Goal: Task Accomplishment & Management: Manage account settings

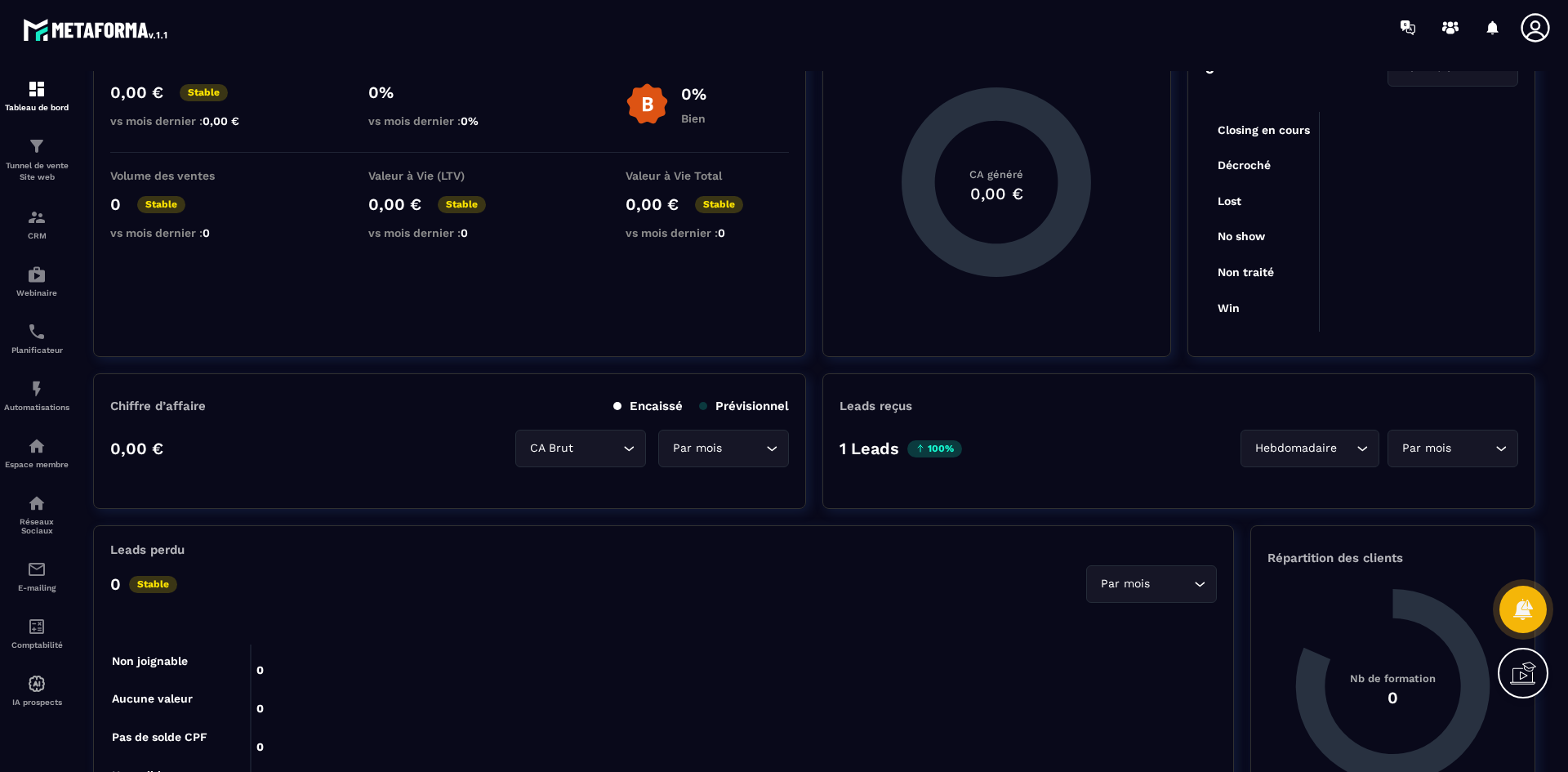
click at [1542, 19] on icon at bounding box center [1535, 28] width 33 height 33
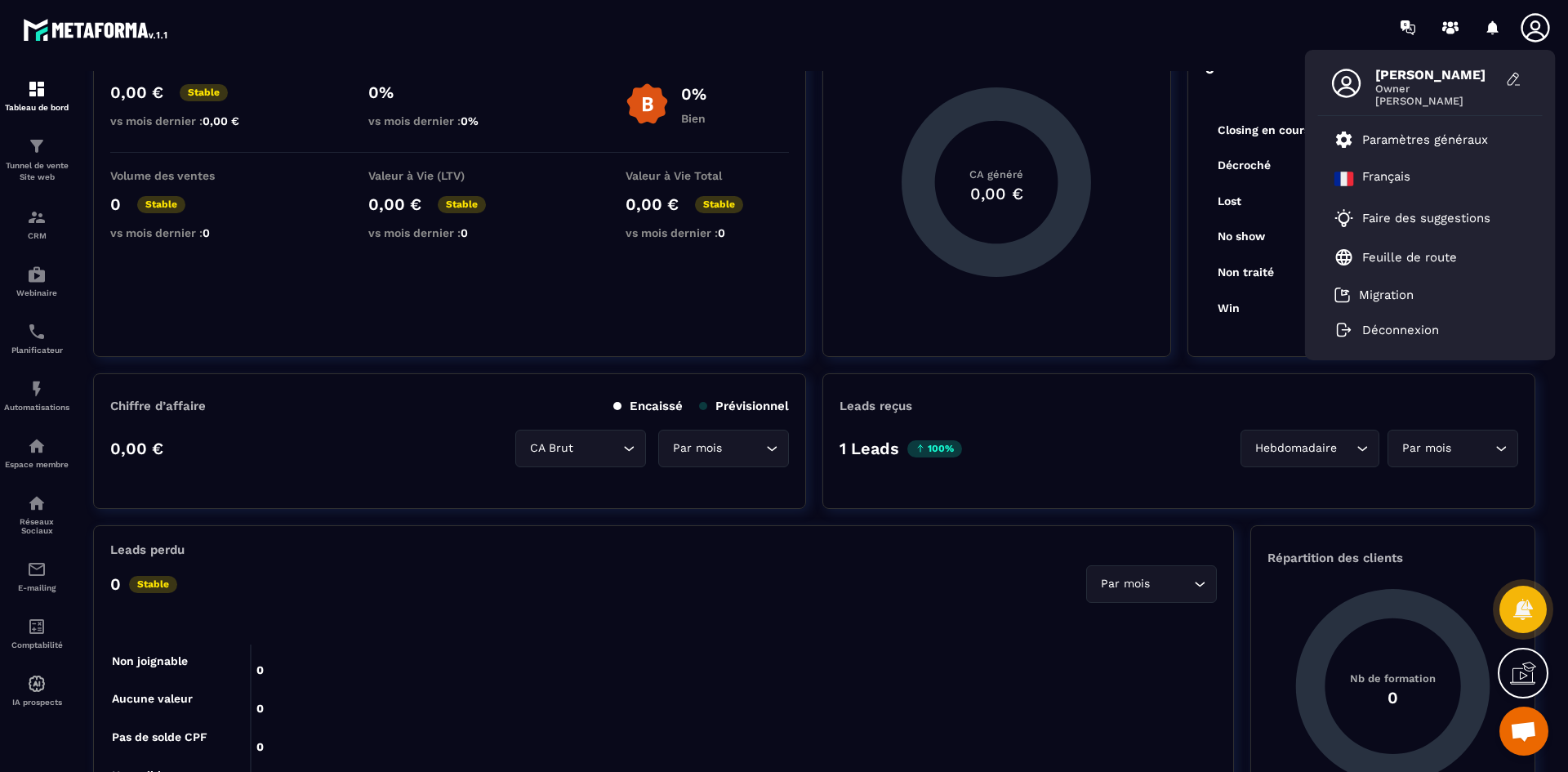
click at [1510, 726] on span "Ouvrir le chat" at bounding box center [1524, 734] width 27 height 23
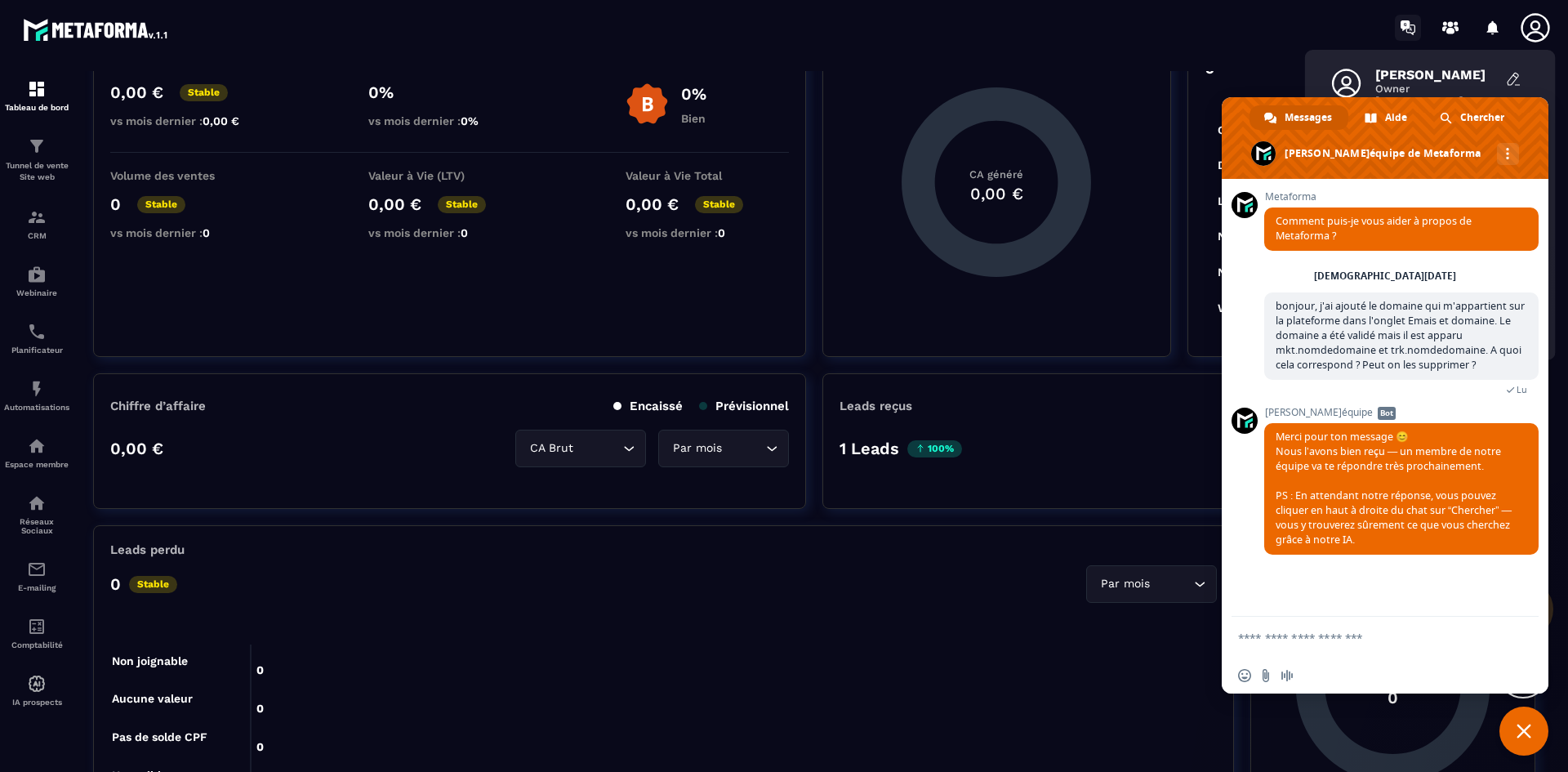
click at [1397, 30] on icon at bounding box center [1408, 27] width 26 height 26
click at [1522, 732] on span "Fermer le chat" at bounding box center [1524, 731] width 14 height 14
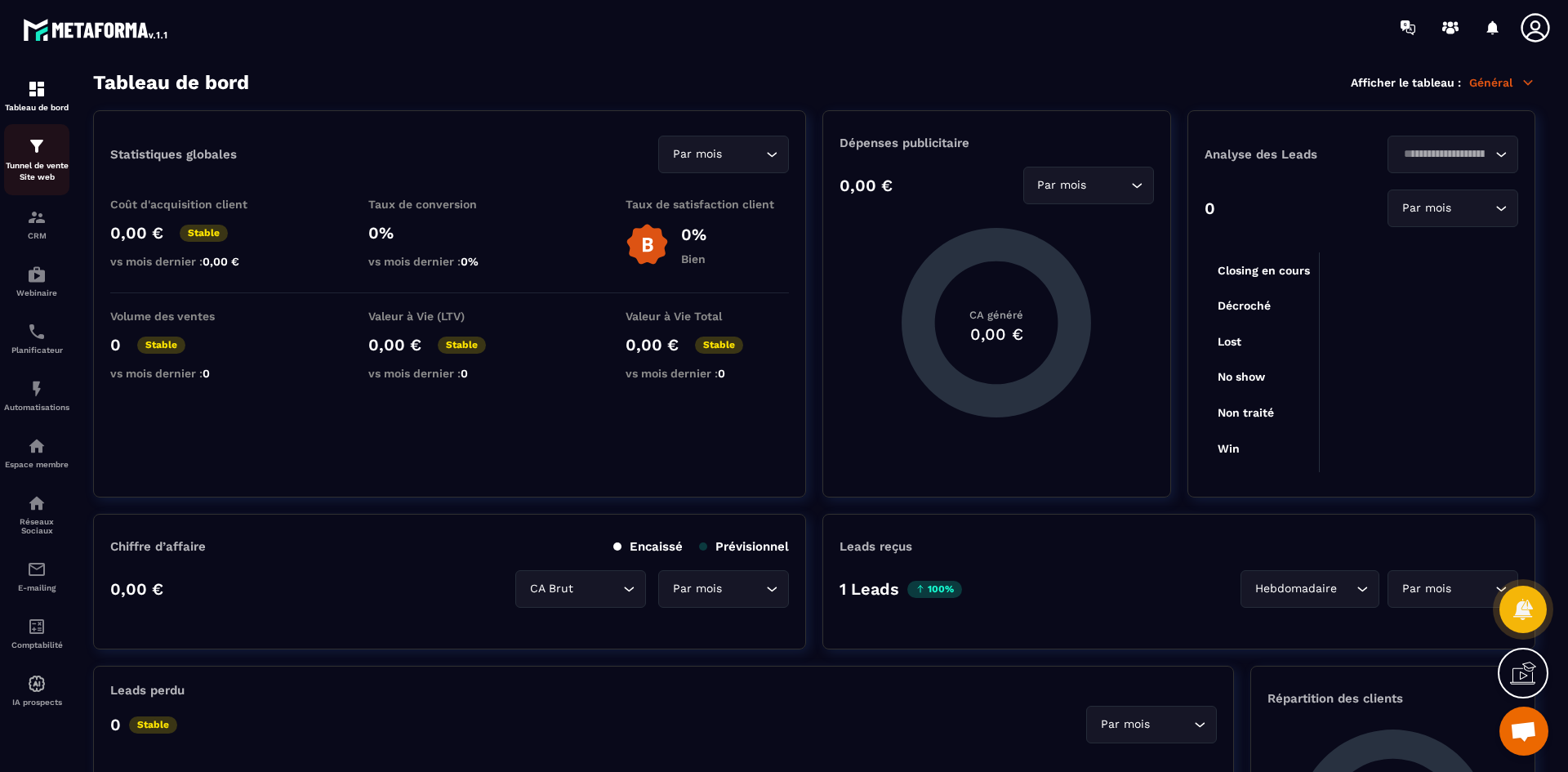
click at [32, 139] on img at bounding box center [37, 146] width 19 height 19
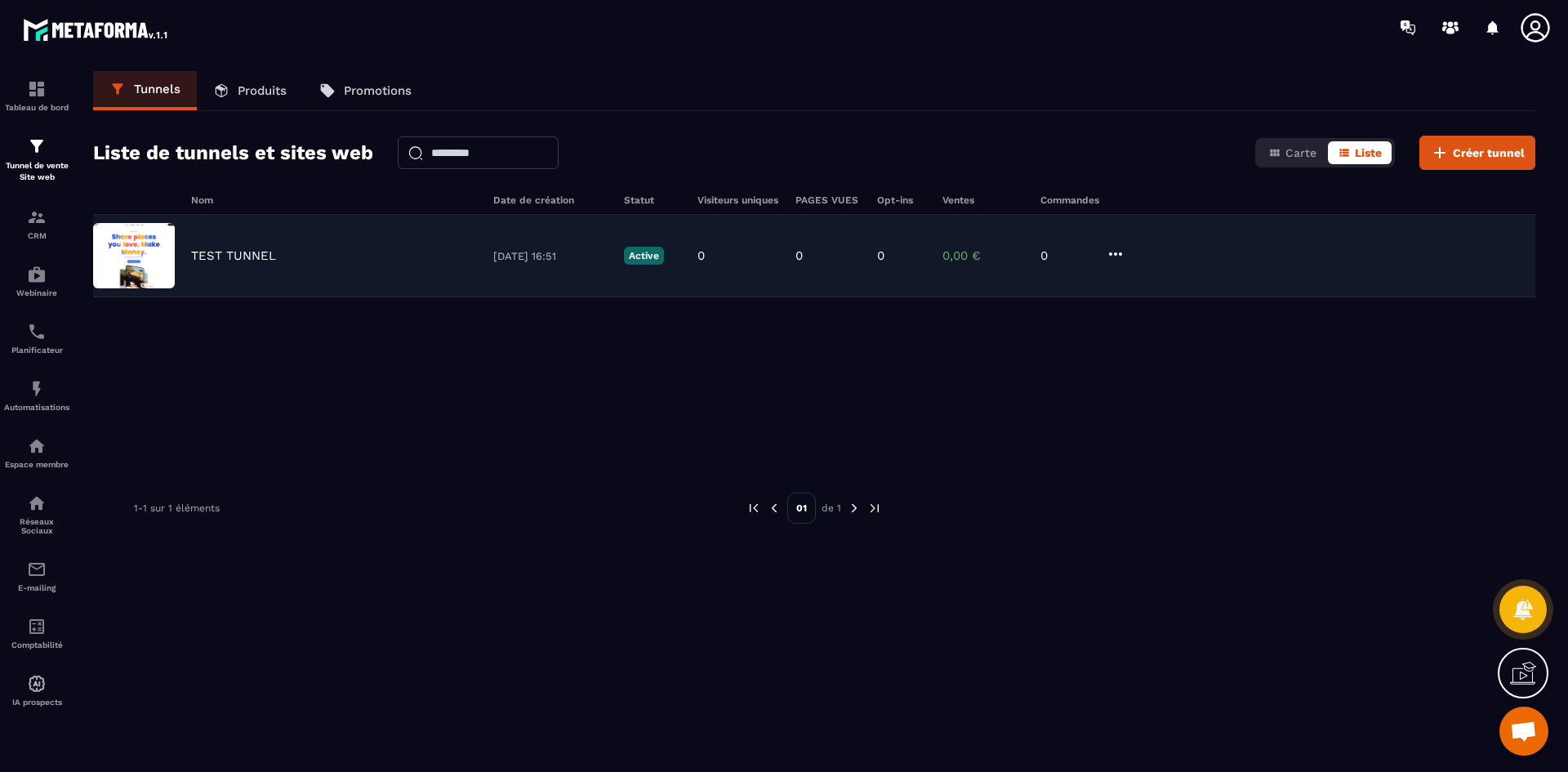
click at [285, 281] on div "TEST TUNNEL [DATE] 16:51 Active 0 0 0 0,00 € 0" at bounding box center [814, 257] width 1442 height 83
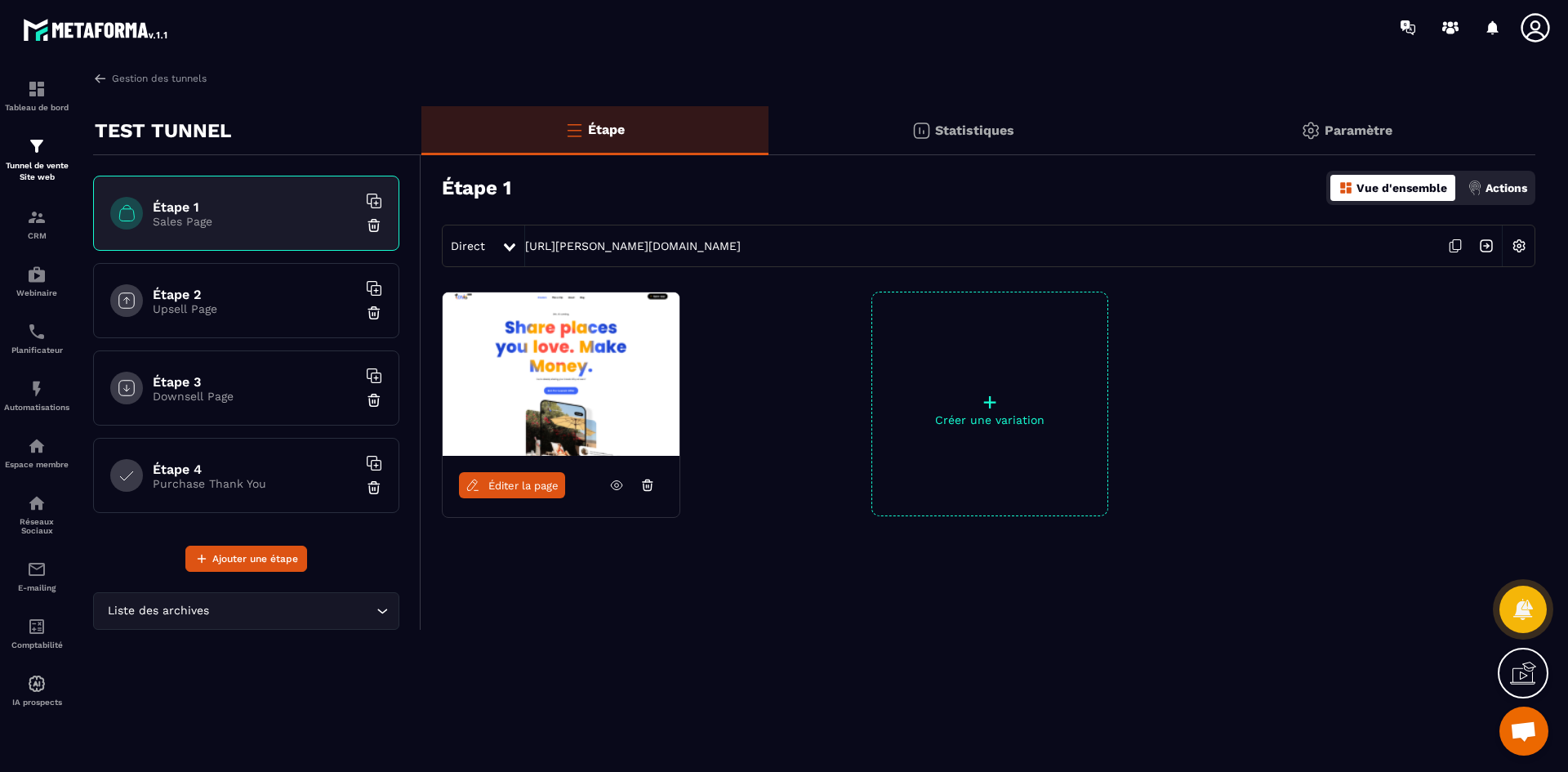
click at [1362, 124] on p "Paramètre" at bounding box center [1359, 131] width 68 height 15
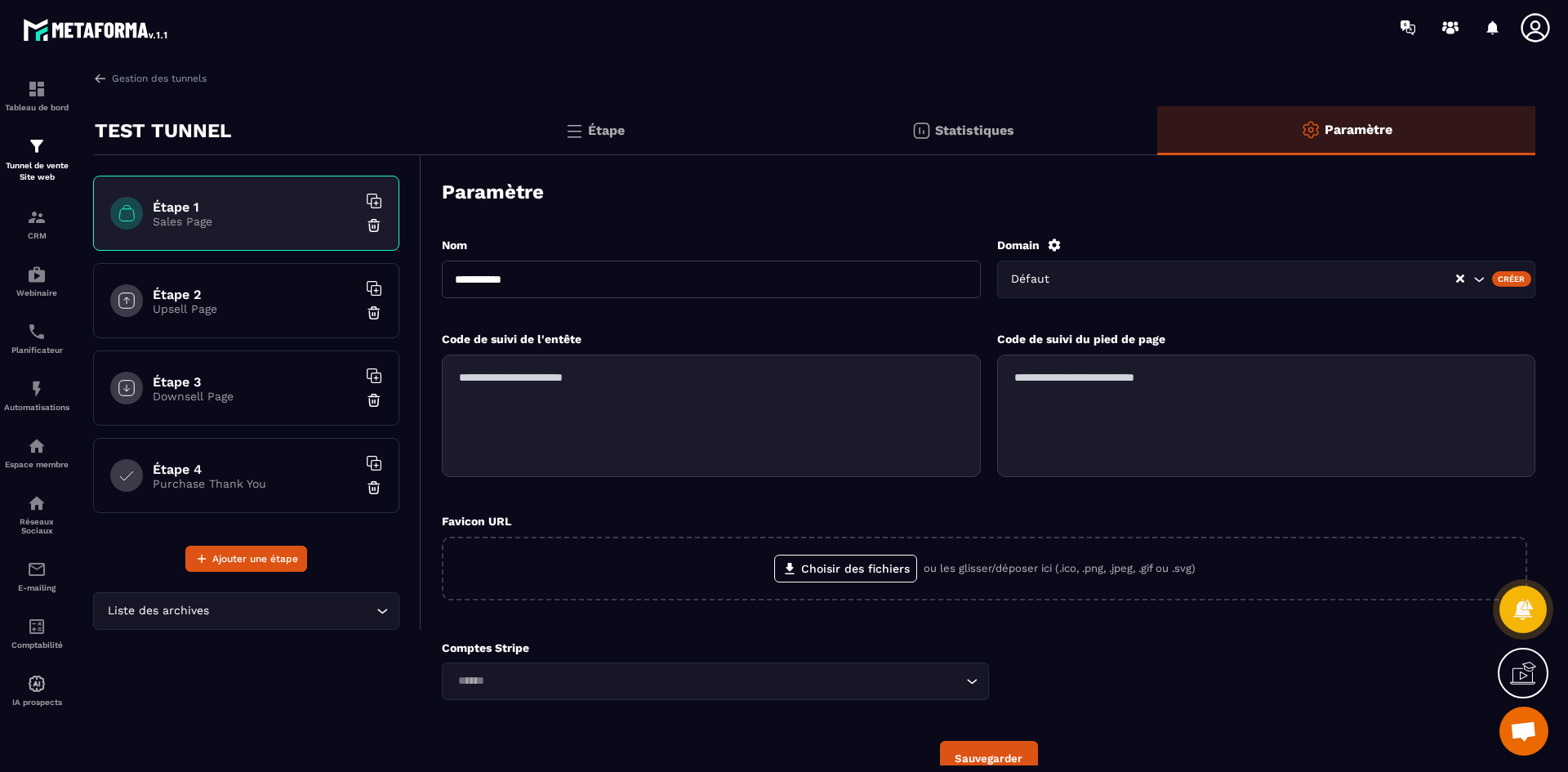
click at [1356, 276] on input "Search for option" at bounding box center [1261, 279] width 390 height 18
click at [1033, 245] on label "Domain" at bounding box center [1018, 245] width 42 height 13
click at [1055, 240] on icon at bounding box center [1054, 244] width 12 height 12
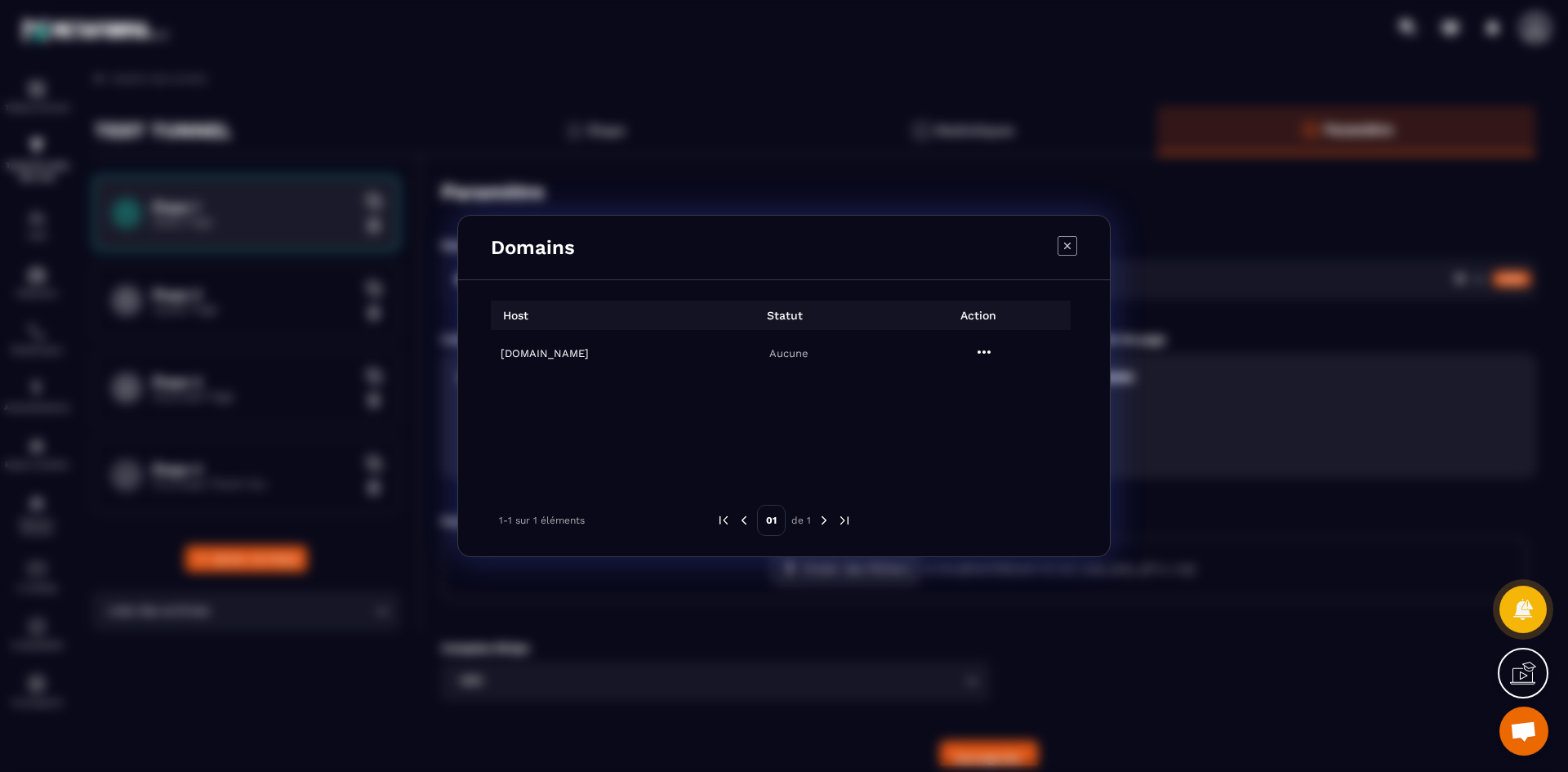
click at [826, 352] on p "Aucune" at bounding box center [788, 353] width 185 height 12
click at [566, 361] on td "[DOMAIN_NAME]" at bounding box center [588, 353] width 195 height 46
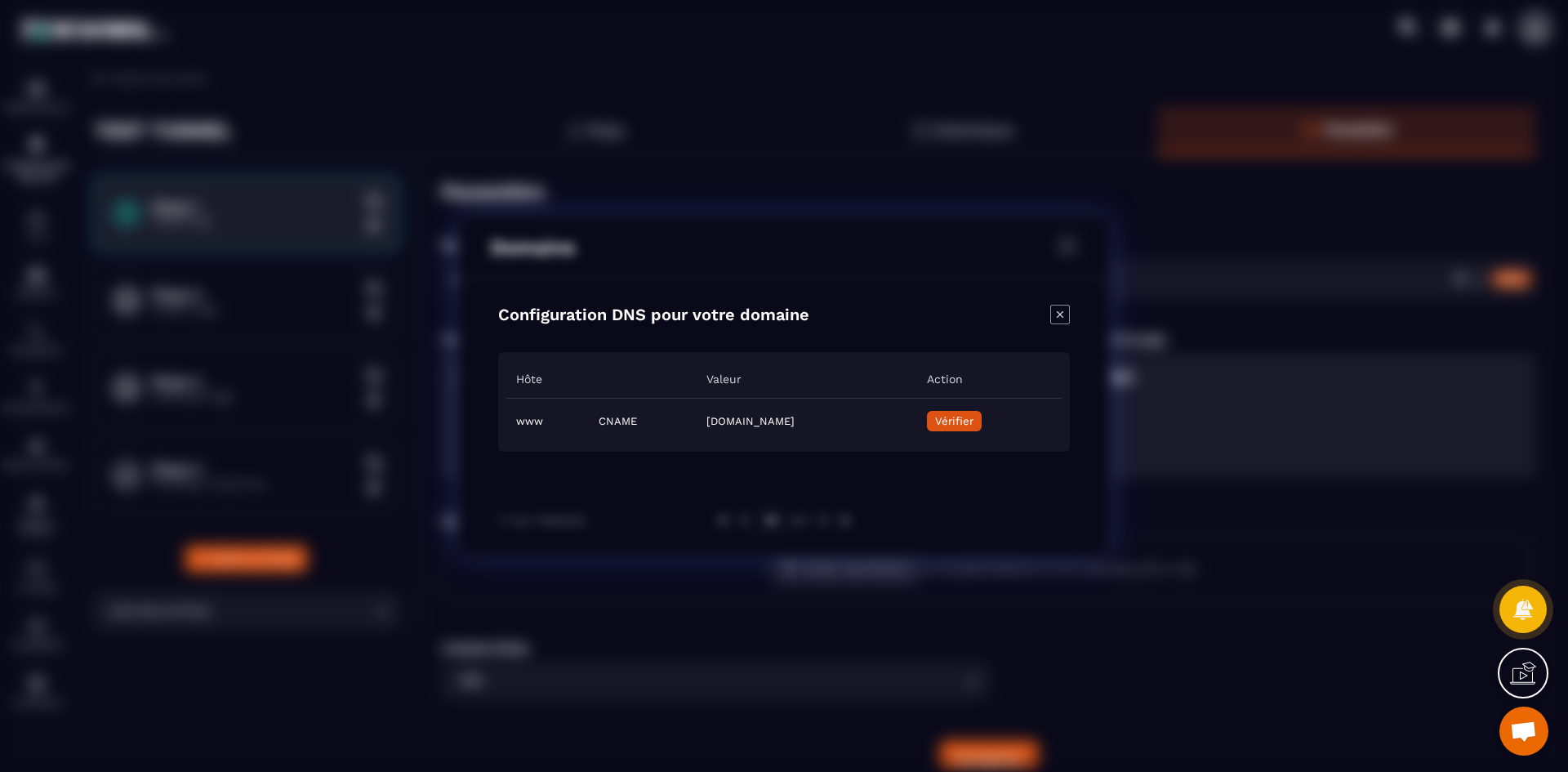
click at [982, 430] on button "Vérifier" at bounding box center [954, 421] width 55 height 20
click at [1050, 325] on div "Close modal" at bounding box center [1060, 316] width 19 height 23
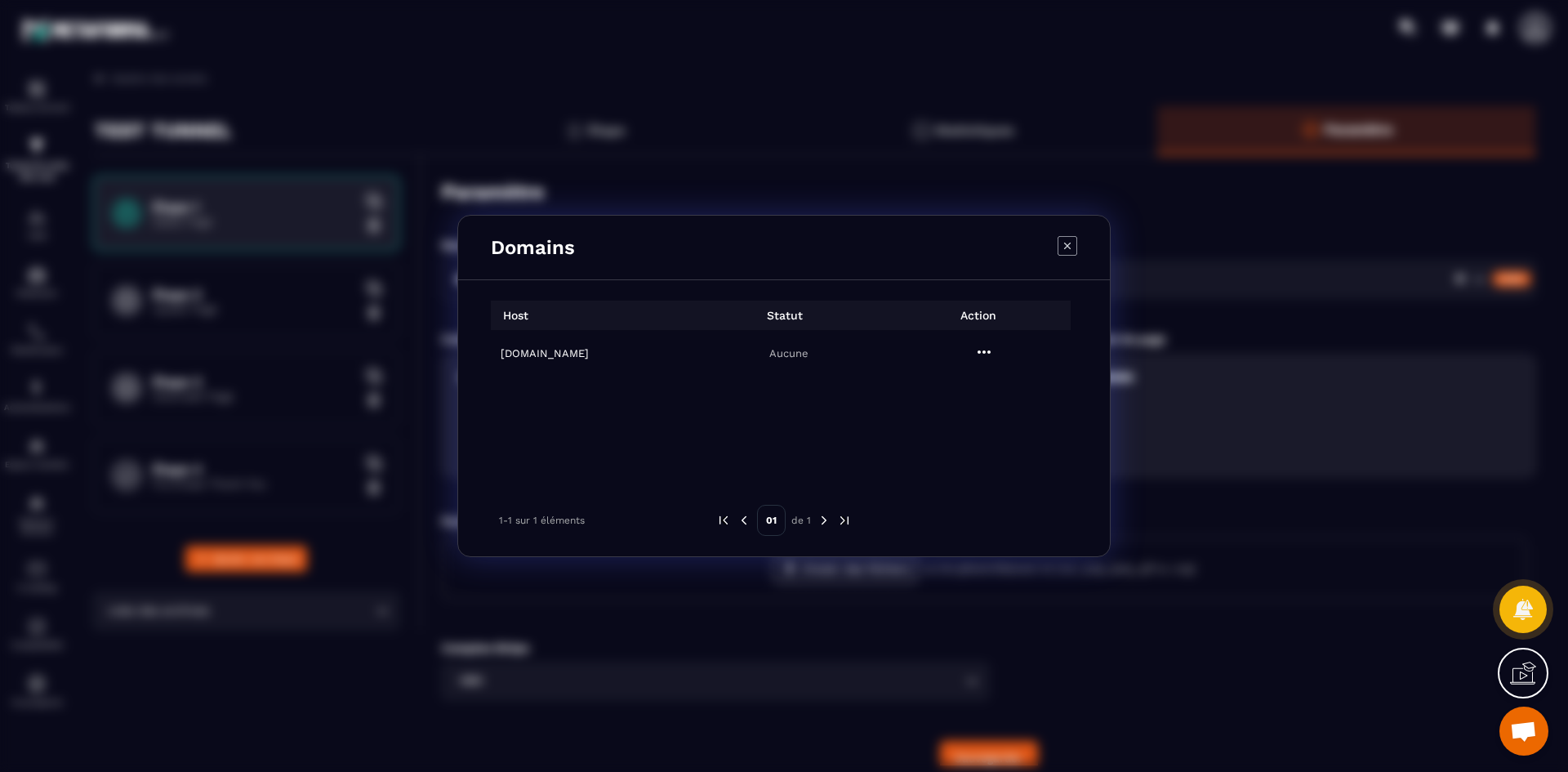
click at [553, 353] on h6 "[DOMAIN_NAME]" at bounding box center [593, 353] width 185 height 12
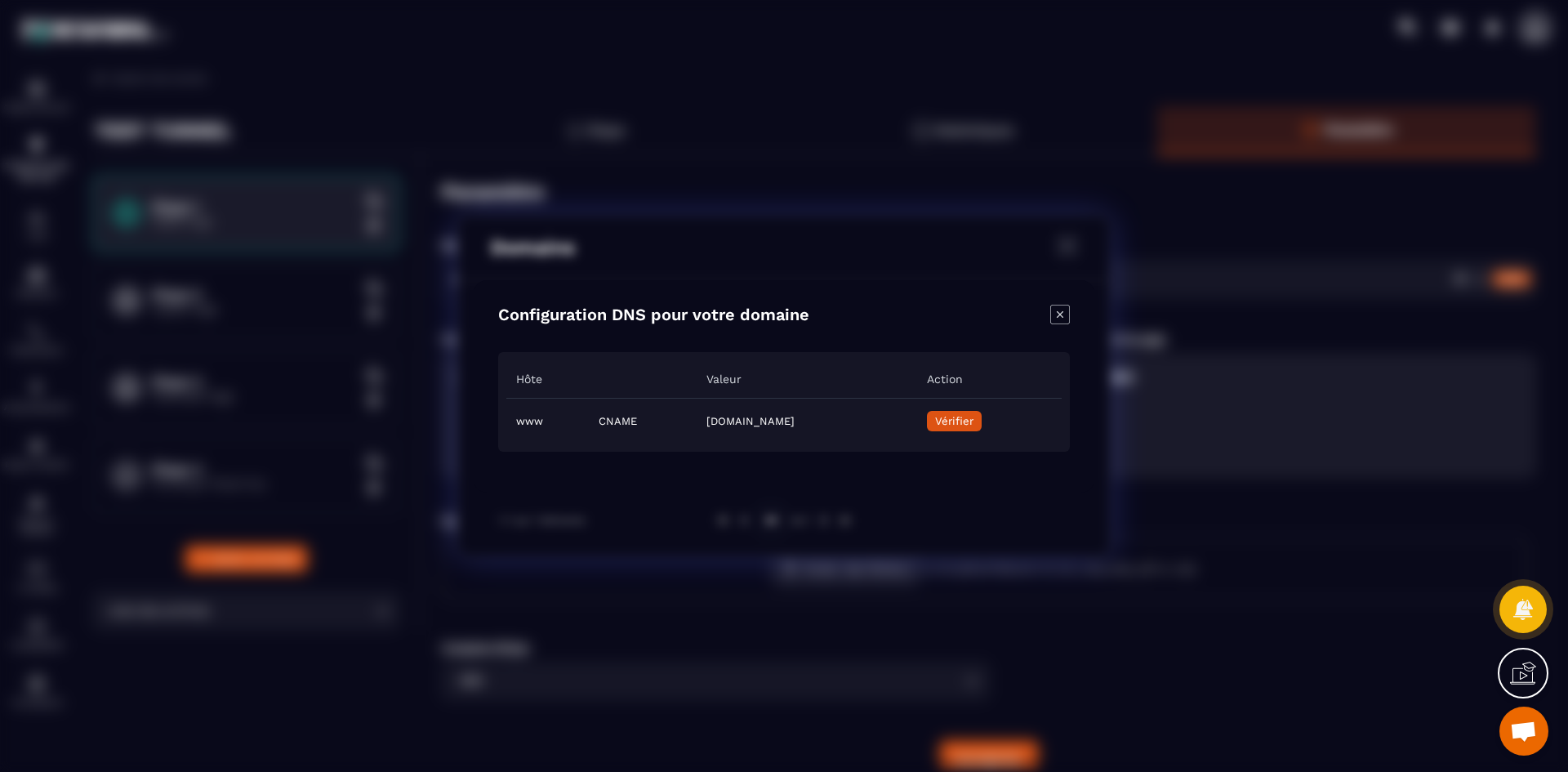
click at [1053, 308] on icon "Close modal" at bounding box center [1060, 314] width 19 height 19
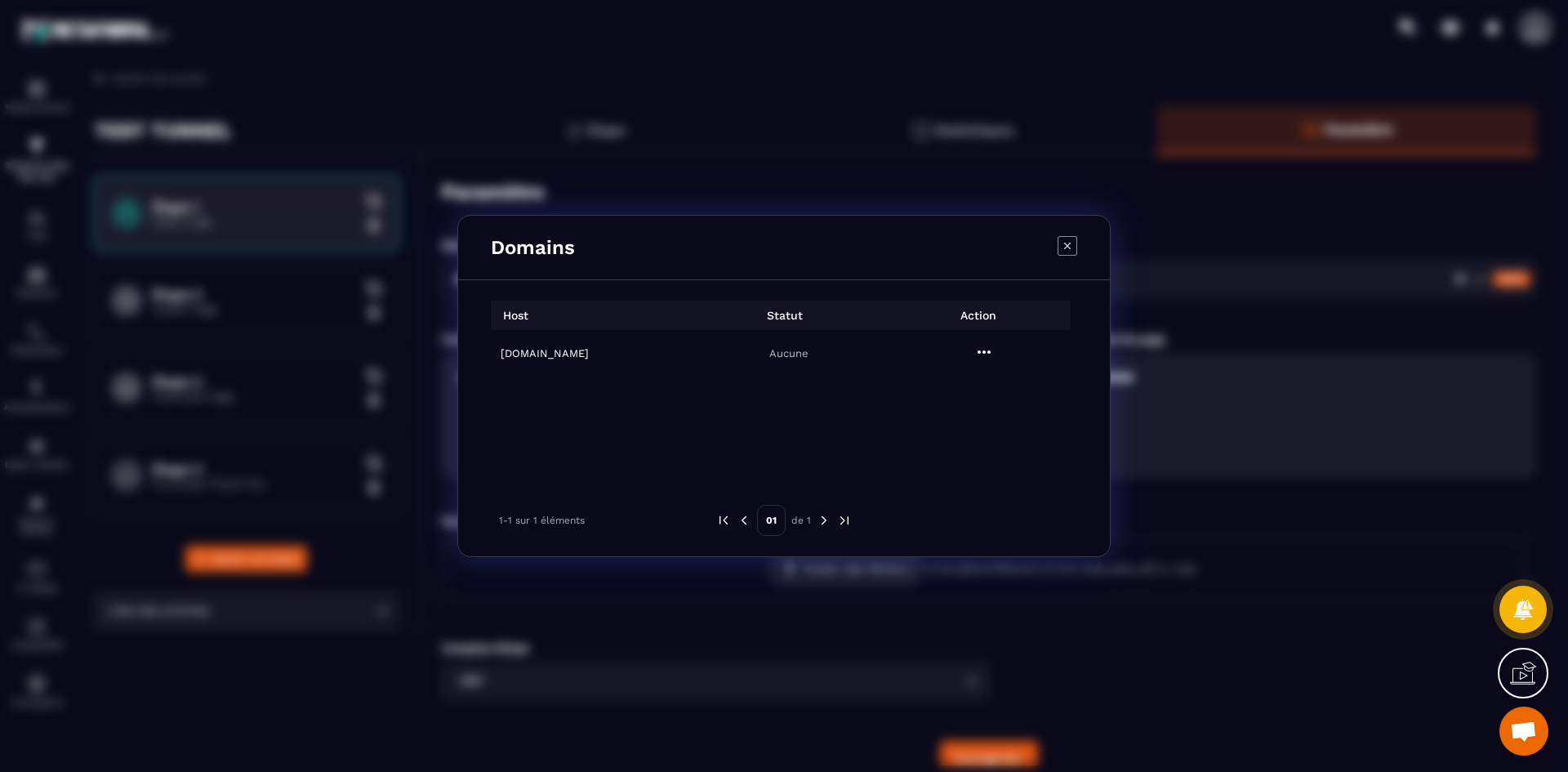
click at [596, 351] on h6 "[DOMAIN_NAME]" at bounding box center [593, 353] width 185 height 12
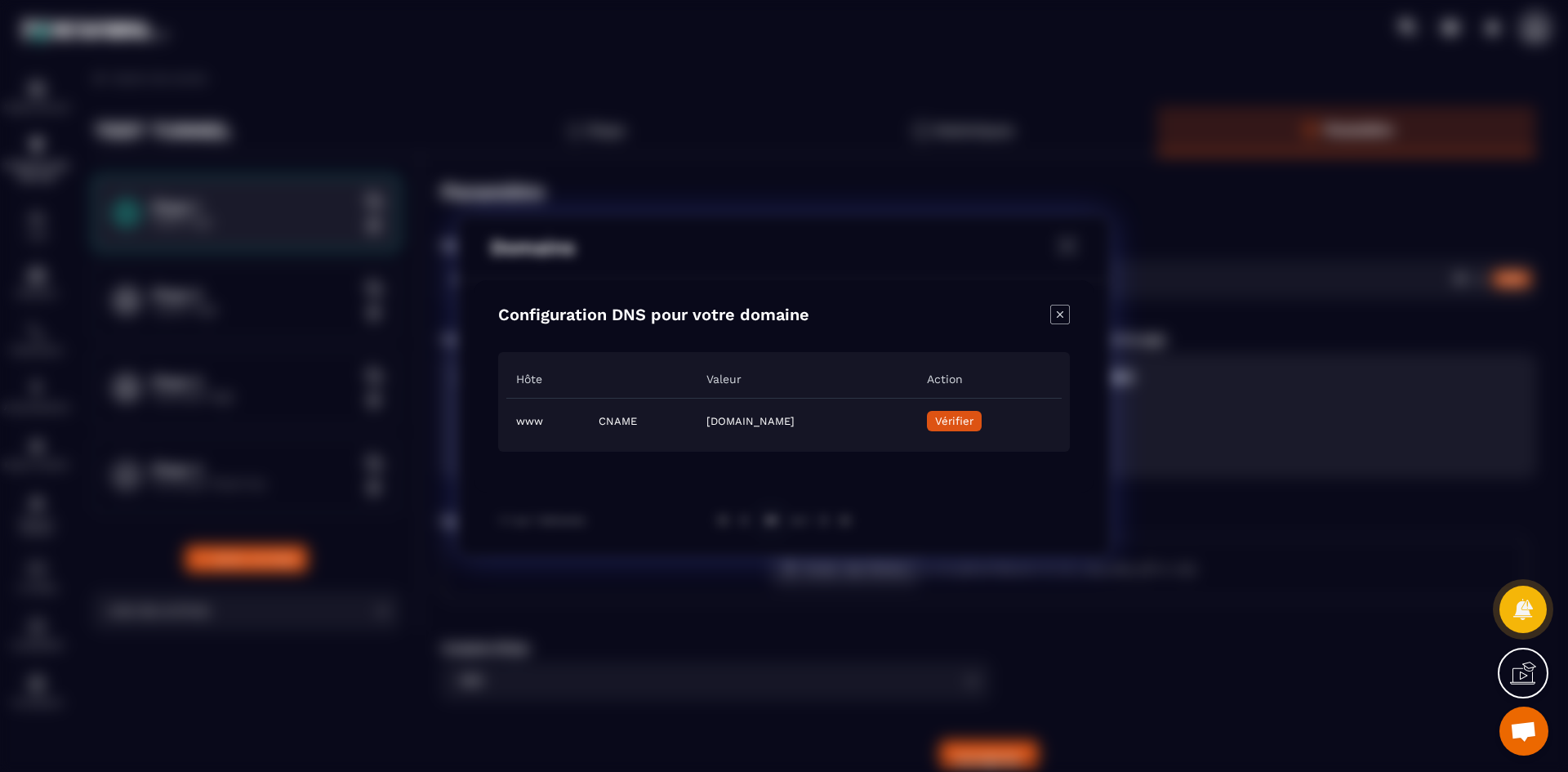
drag, startPoint x: 913, startPoint y: 420, endPoint x: 620, endPoint y: 428, distance: 293.1
click at [697, 428] on td "[DOMAIN_NAME]" at bounding box center [806, 421] width 220 height 46
copy td "[DOMAIN_NAME]"
click at [1061, 321] on icon "Close modal" at bounding box center [1060, 314] width 19 height 19
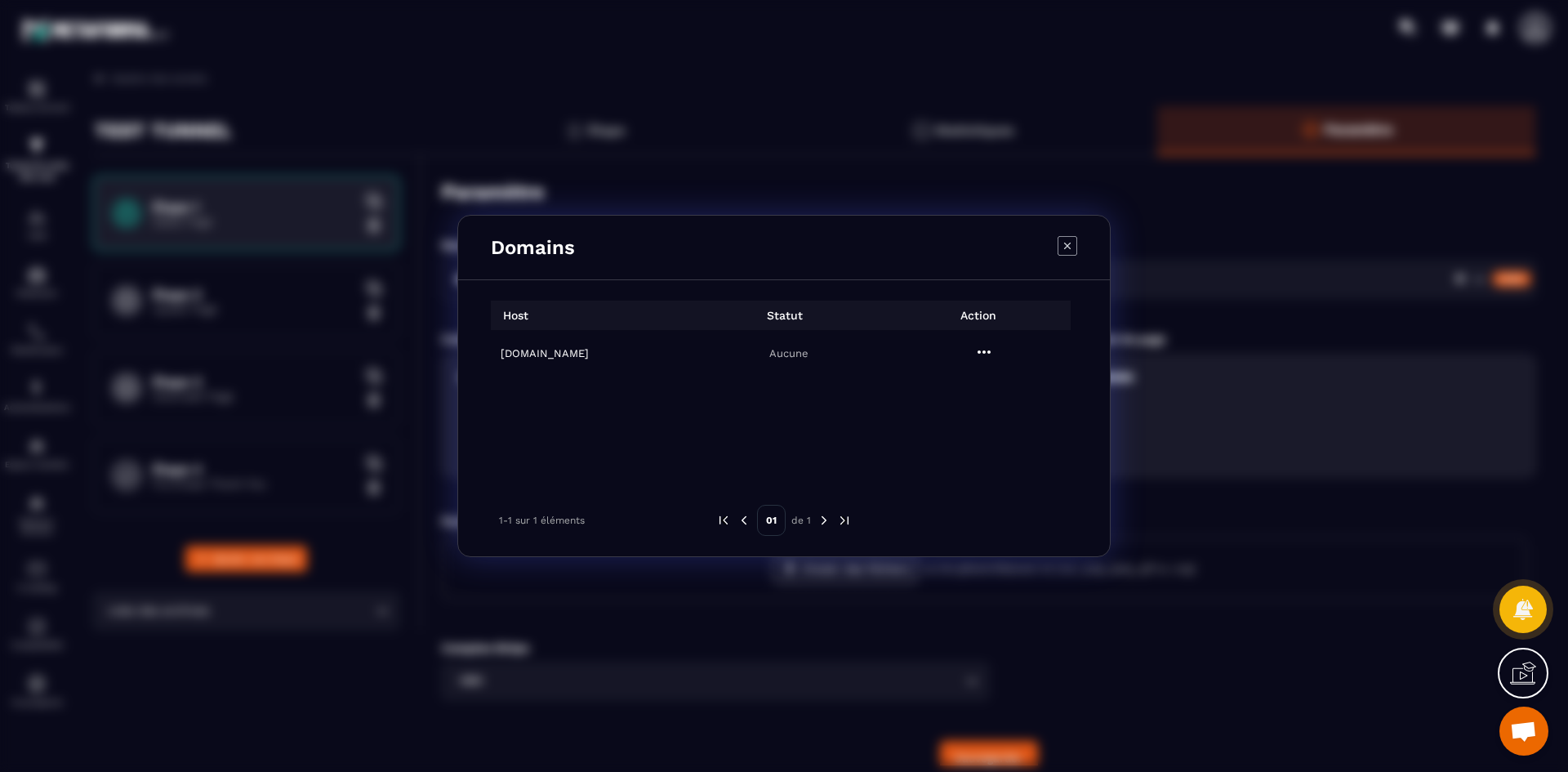
click at [1075, 237] on icon "Modal window" at bounding box center [1067, 246] width 19 height 19
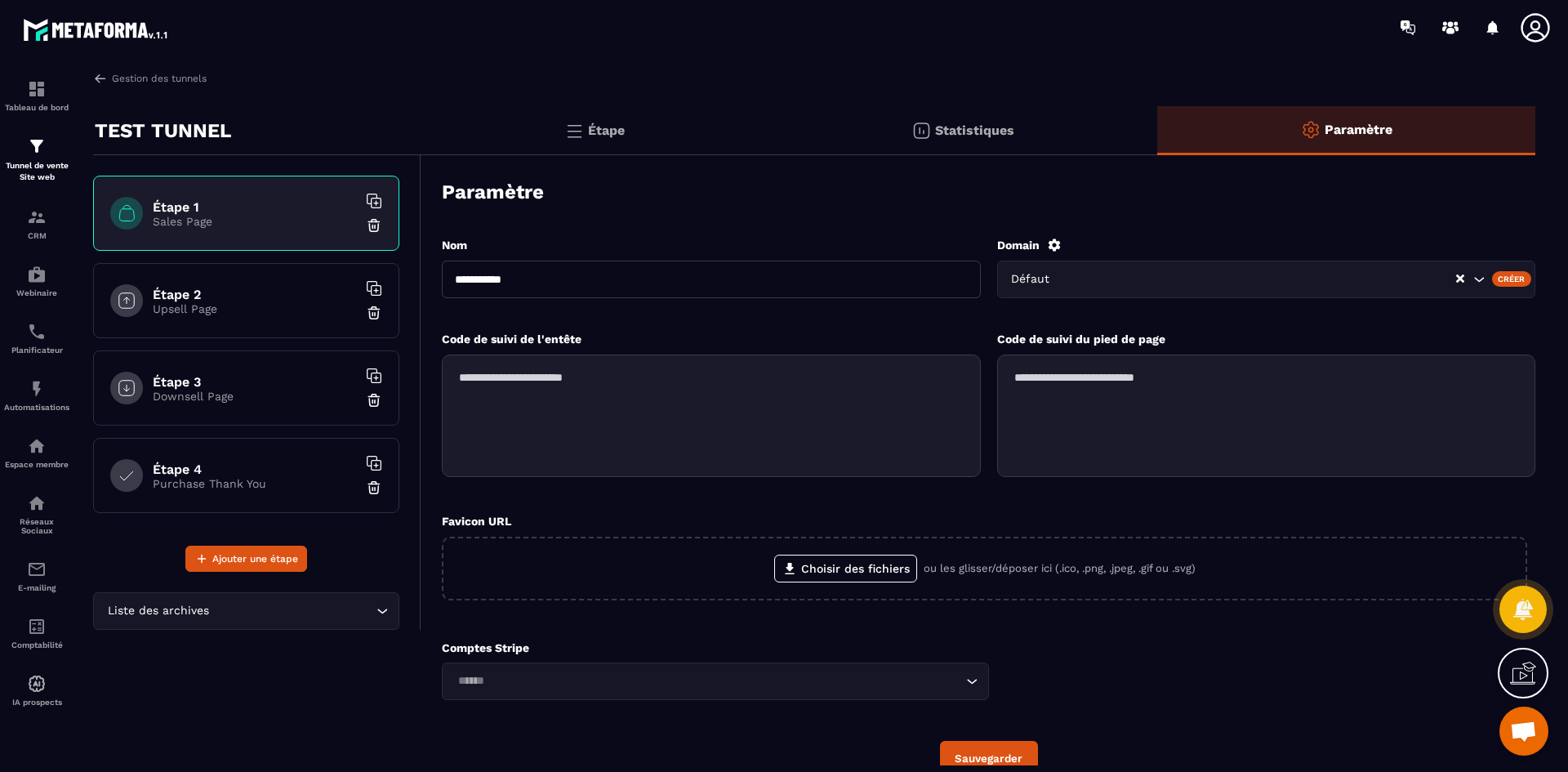
click at [169, 210] on h6 "Étape 1" at bounding box center [255, 207] width 205 height 15
click at [150, 72] on link "Gestion des tunnels" at bounding box center [150, 78] width 113 height 14
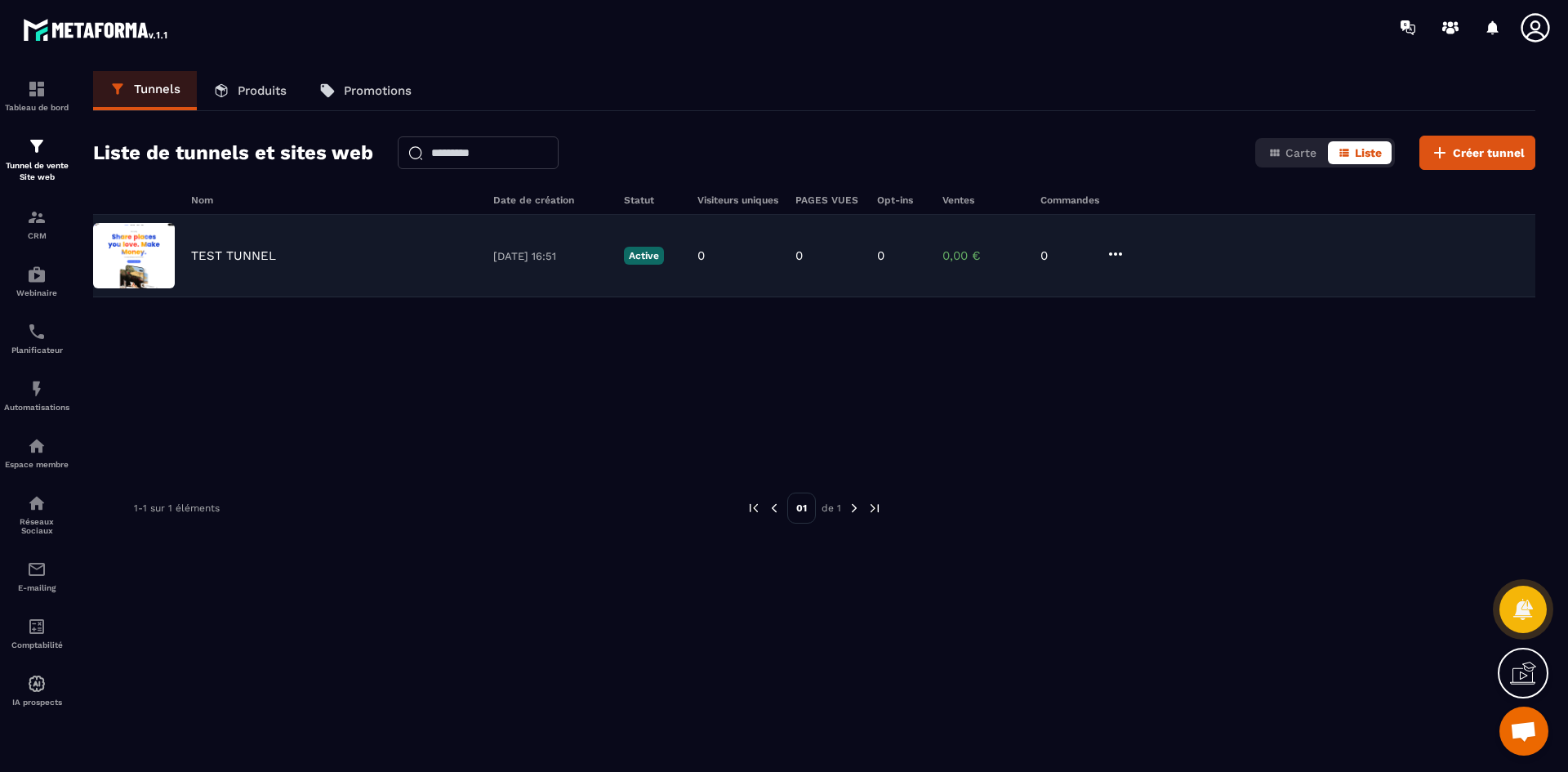
click at [1115, 248] on icon at bounding box center [1115, 254] width 19 height 19
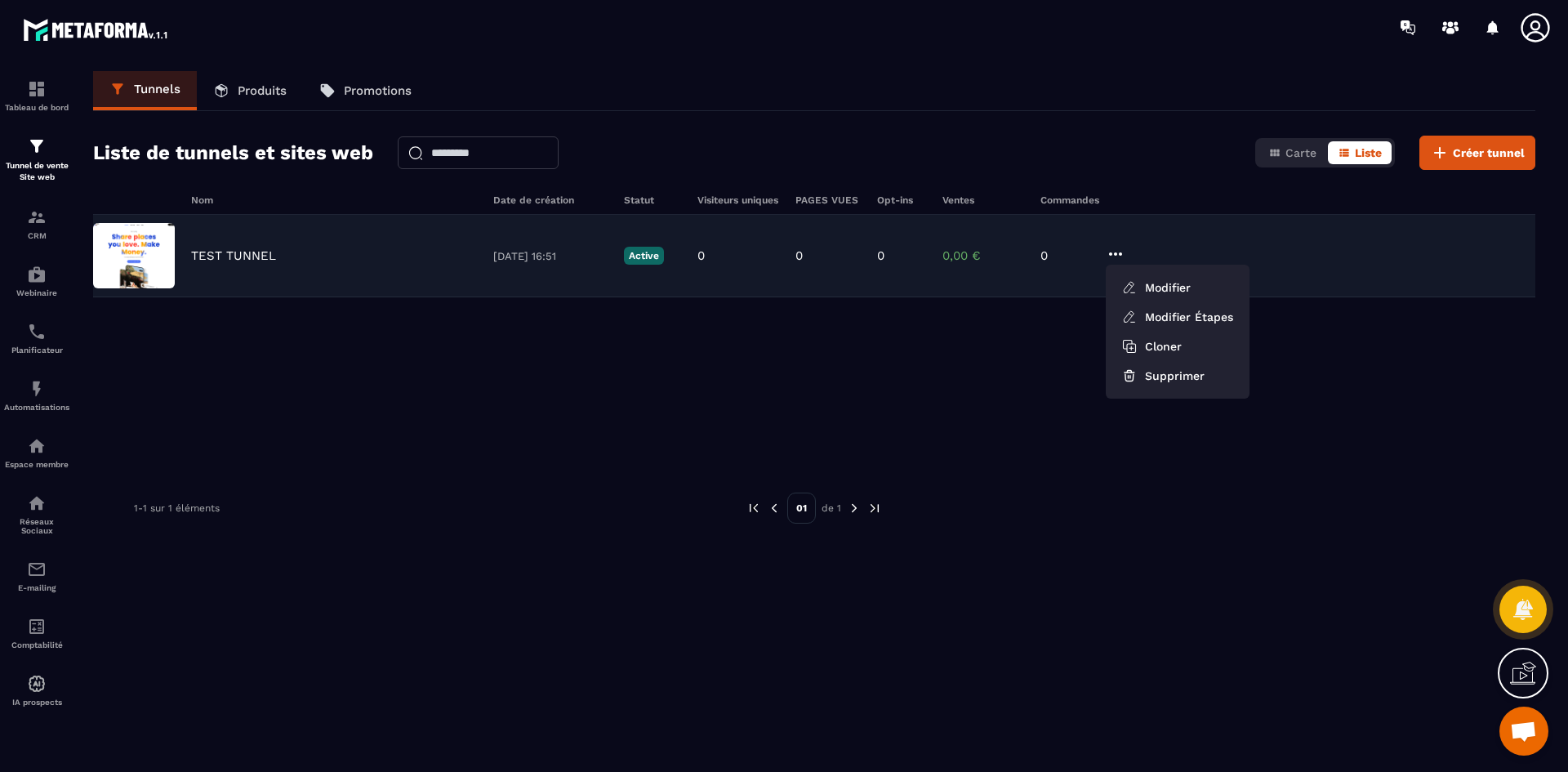
click at [211, 248] on div "TEST TUNNEL [DATE] 16:51 Active 0 0 0 0,00 € 0 Modifier Modifier Étapes Cloner …" at bounding box center [814, 257] width 1442 height 83
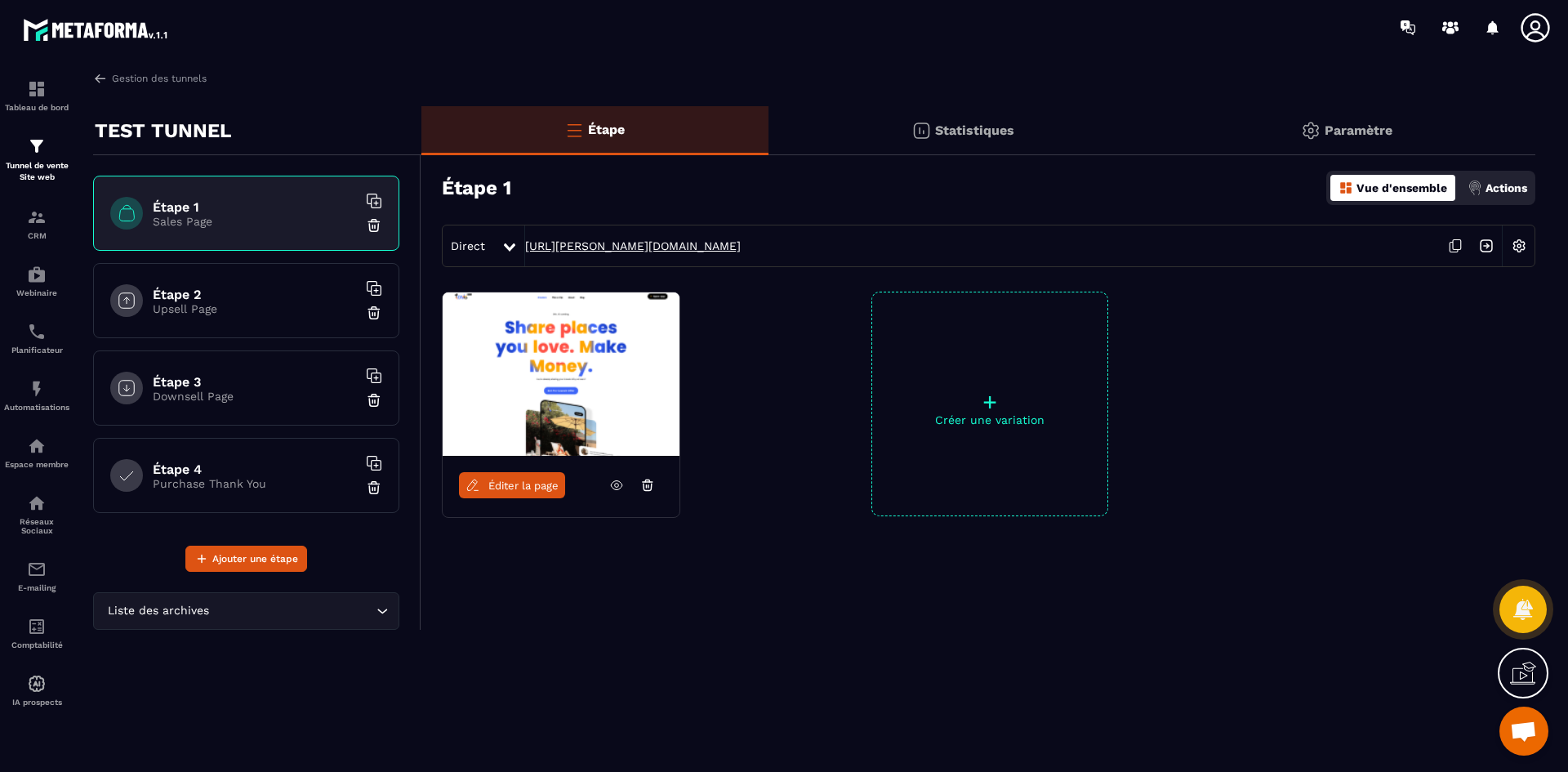
click at [716, 242] on link "[URL][PERSON_NAME][DOMAIN_NAME]" at bounding box center [633, 246] width 215 height 13
click at [1524, 244] on img at bounding box center [1519, 246] width 31 height 31
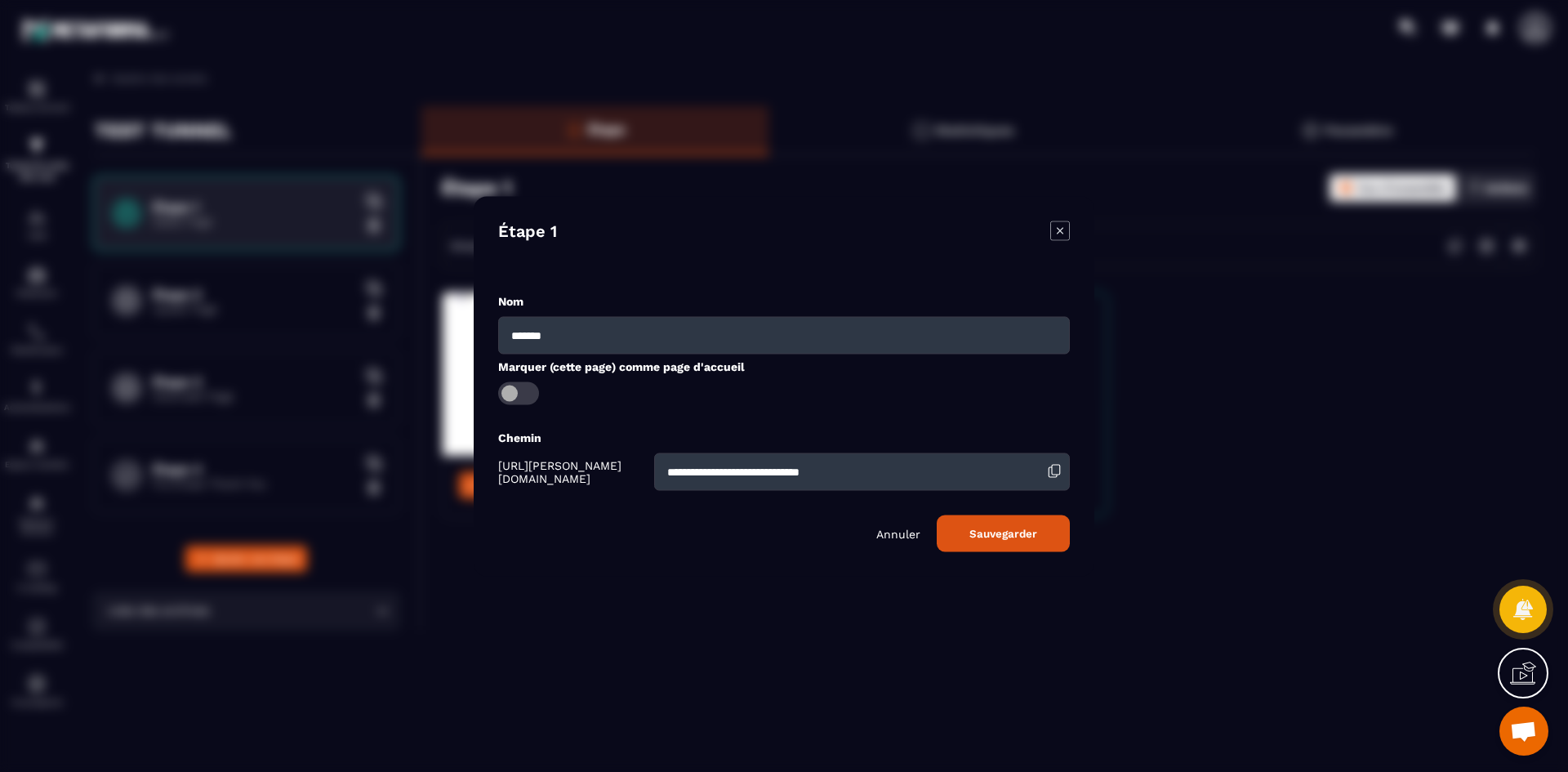
click at [894, 536] on p "Annuler" at bounding box center [898, 534] width 44 height 13
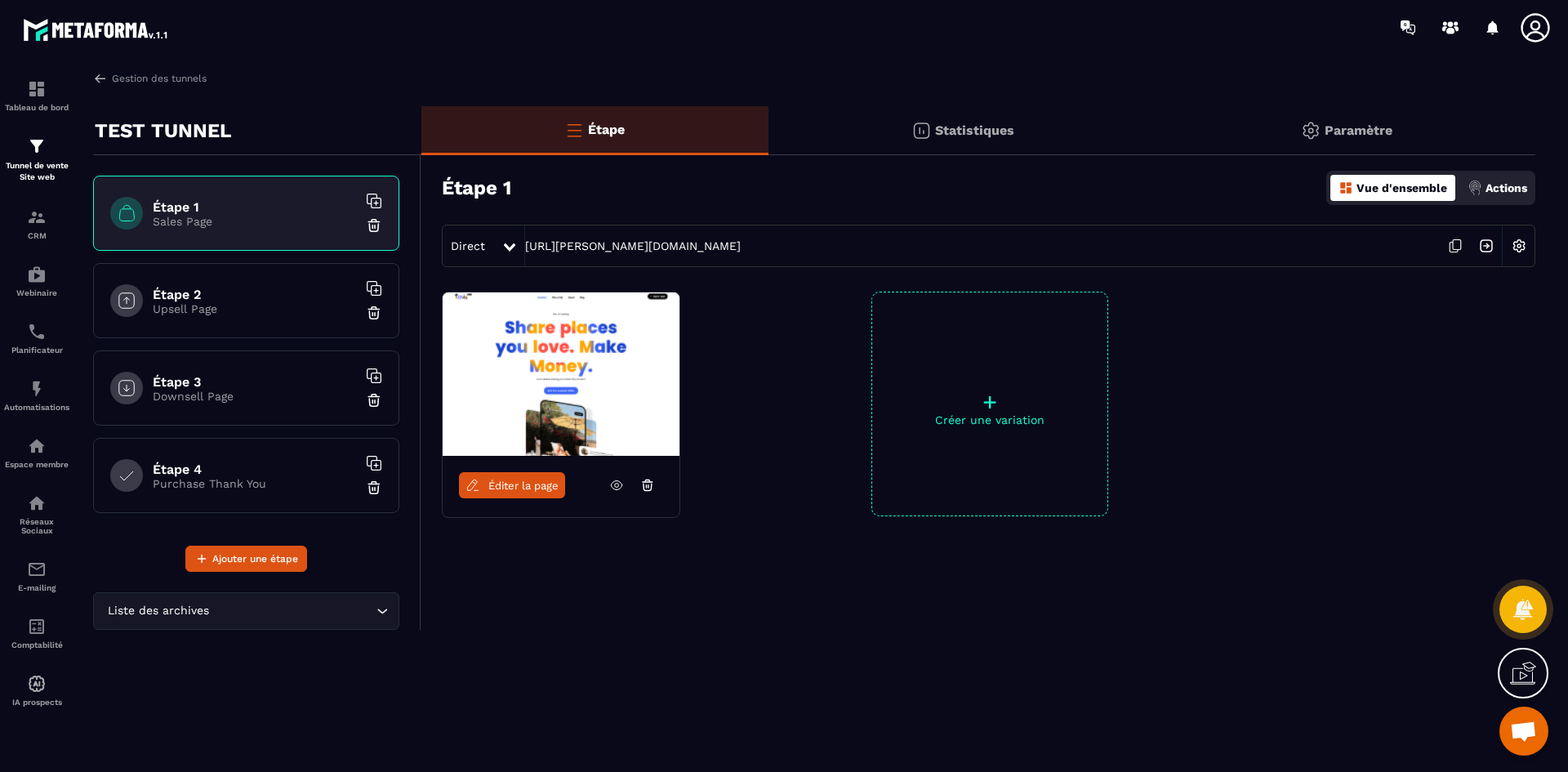
click at [1333, 133] on p "Paramètre" at bounding box center [1359, 131] width 68 height 15
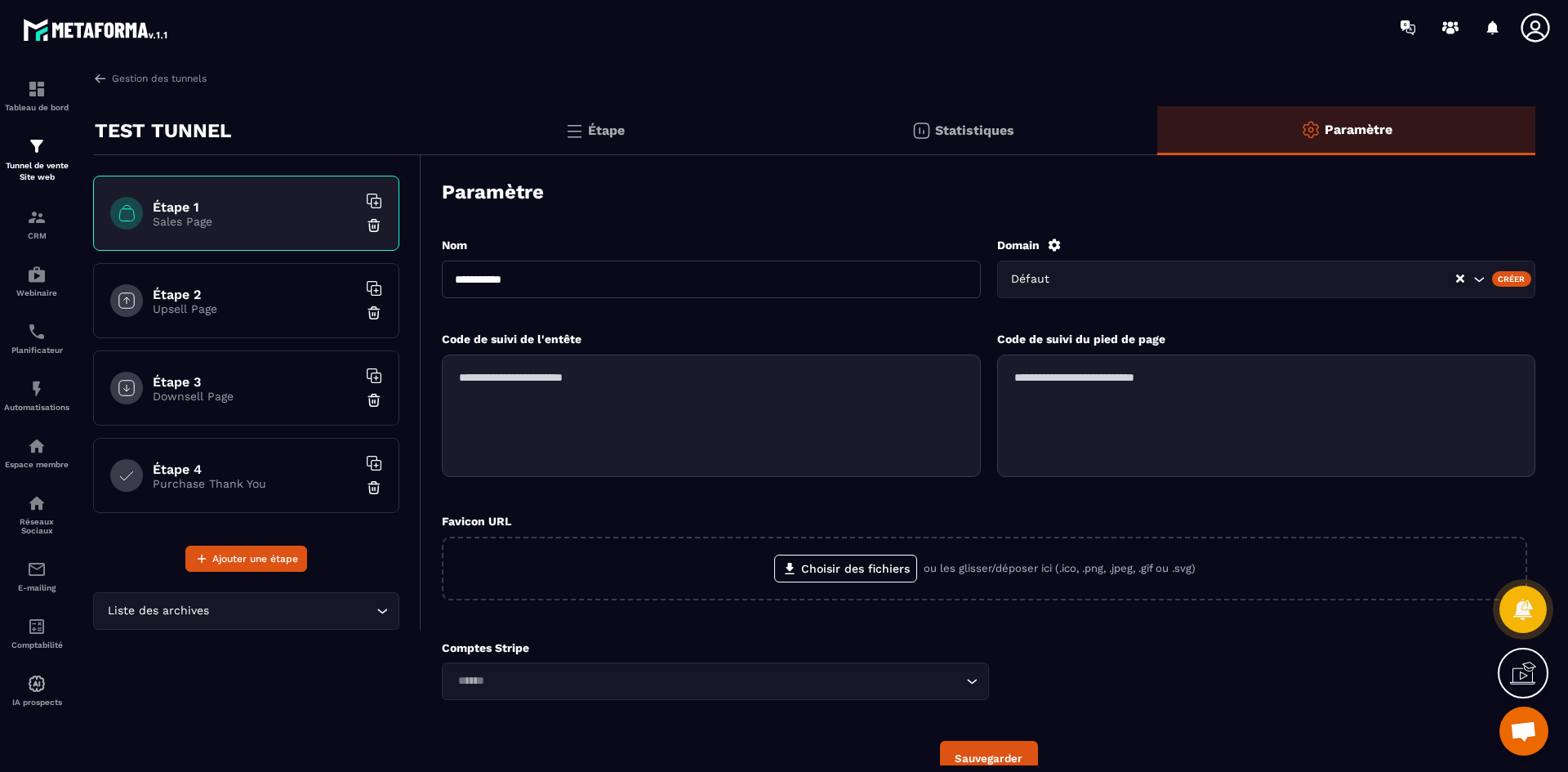
scroll to position [1, 0]
click at [1515, 280] on div "Créer" at bounding box center [1512, 277] width 40 height 14
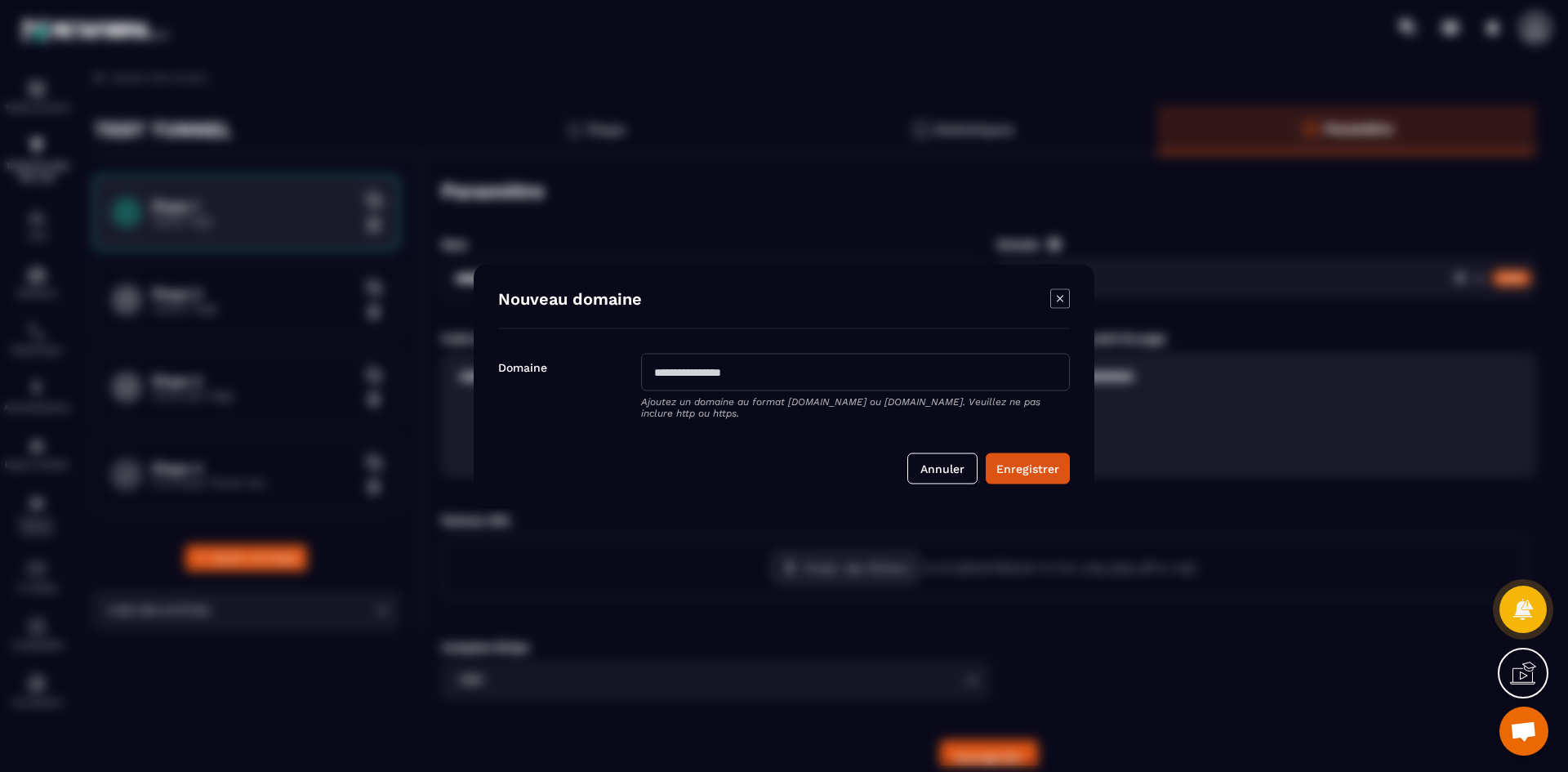
click at [814, 368] on input "Modal window" at bounding box center [855, 371] width 429 height 37
type input "**********"
click at [1016, 469] on button "Enregistrer" at bounding box center [1028, 468] width 85 height 31
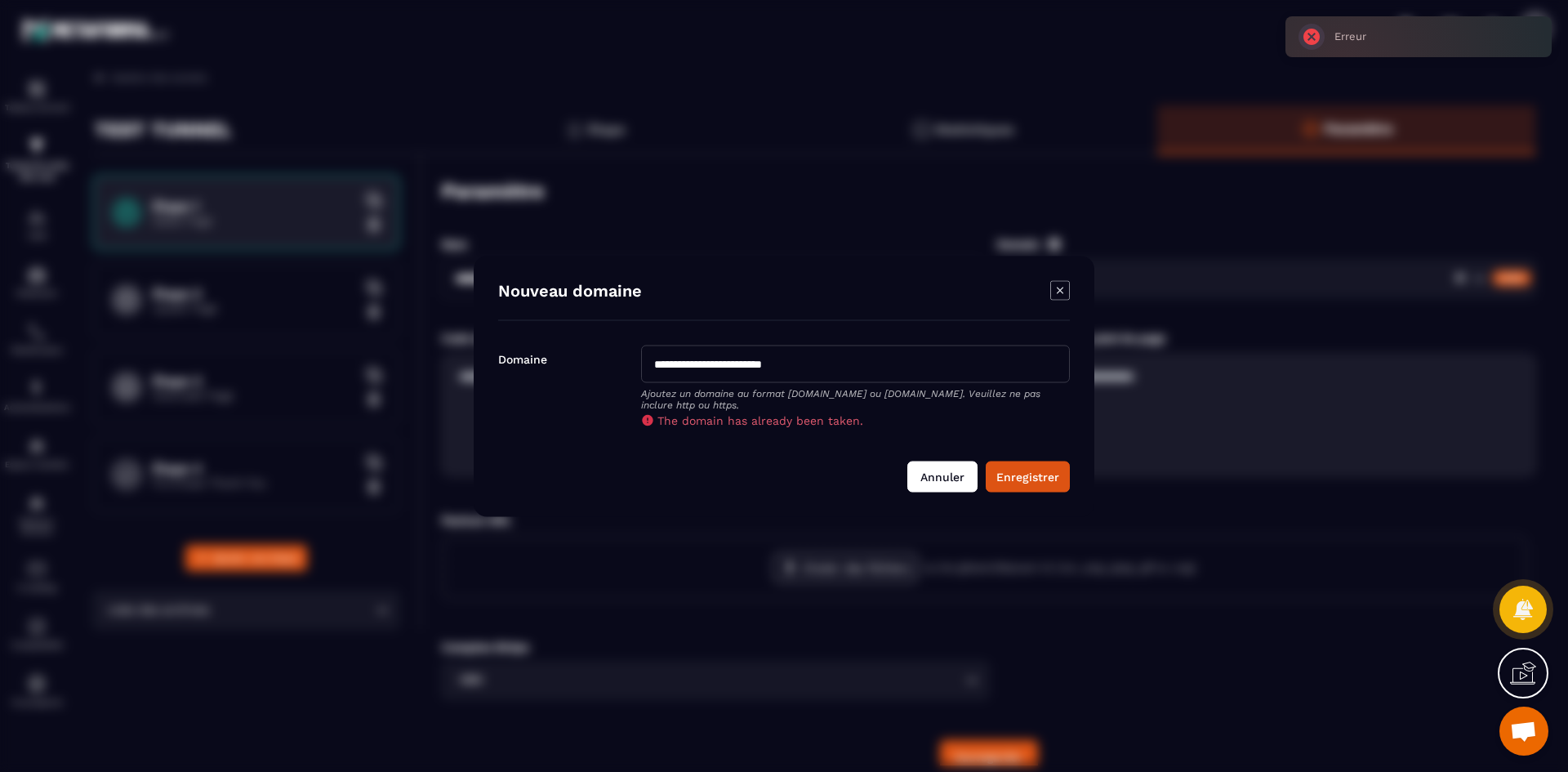
click at [937, 477] on button "Annuler" at bounding box center [943, 476] width 70 height 31
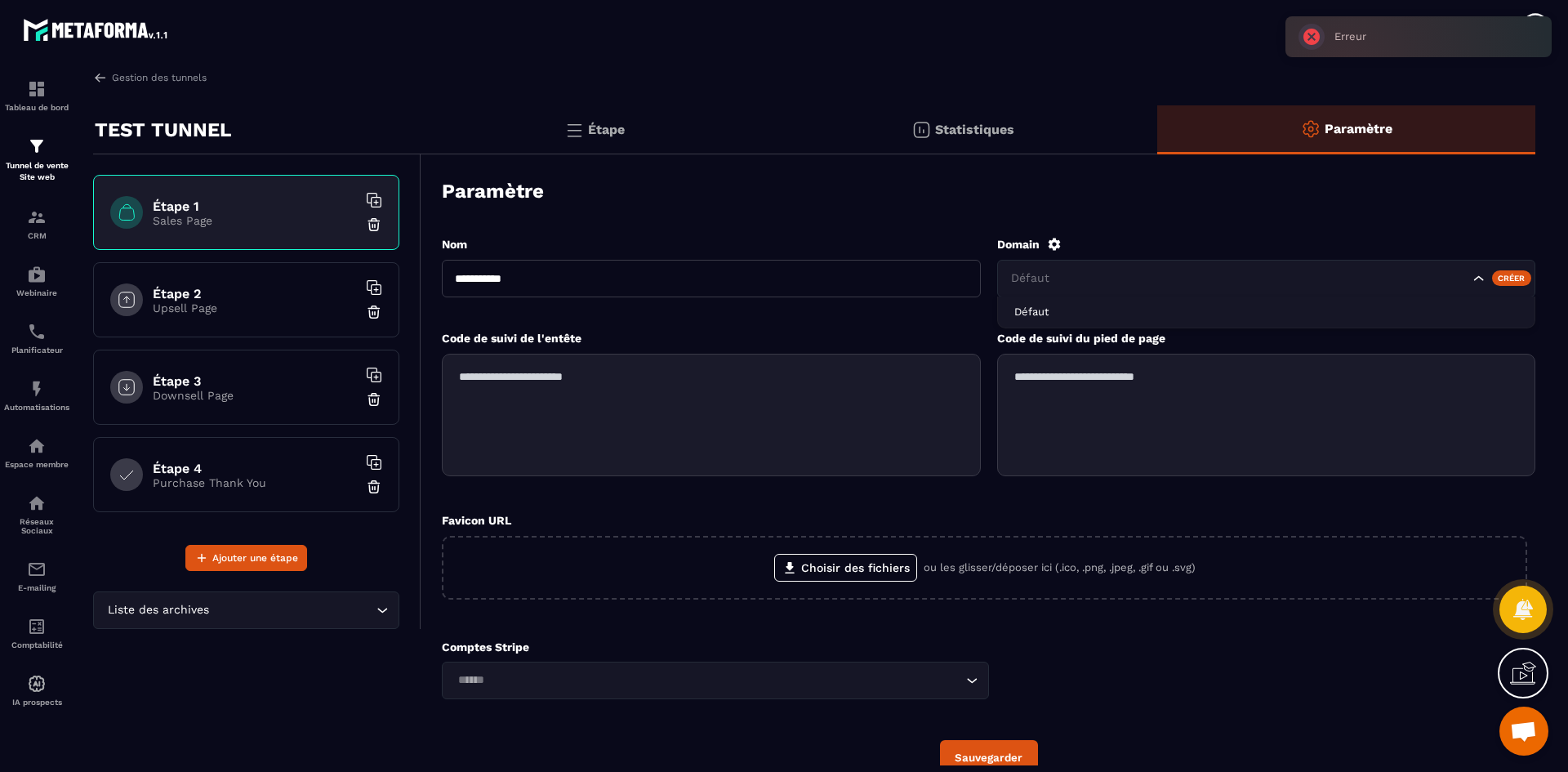
click at [1202, 277] on input "Search for option" at bounding box center [1238, 279] width 461 height 18
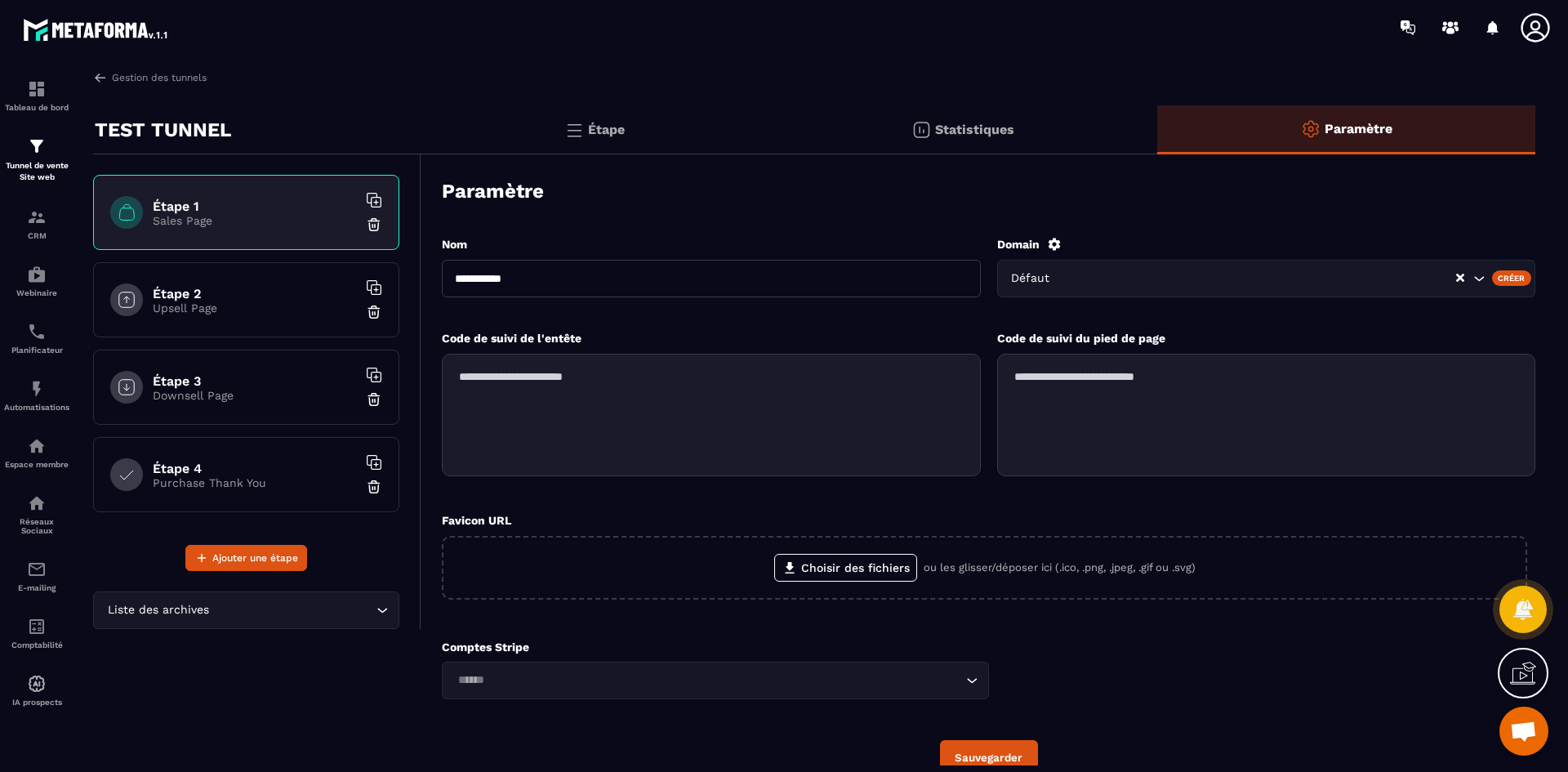
click at [1510, 285] on div "Créer" at bounding box center [1512, 277] width 40 height 14
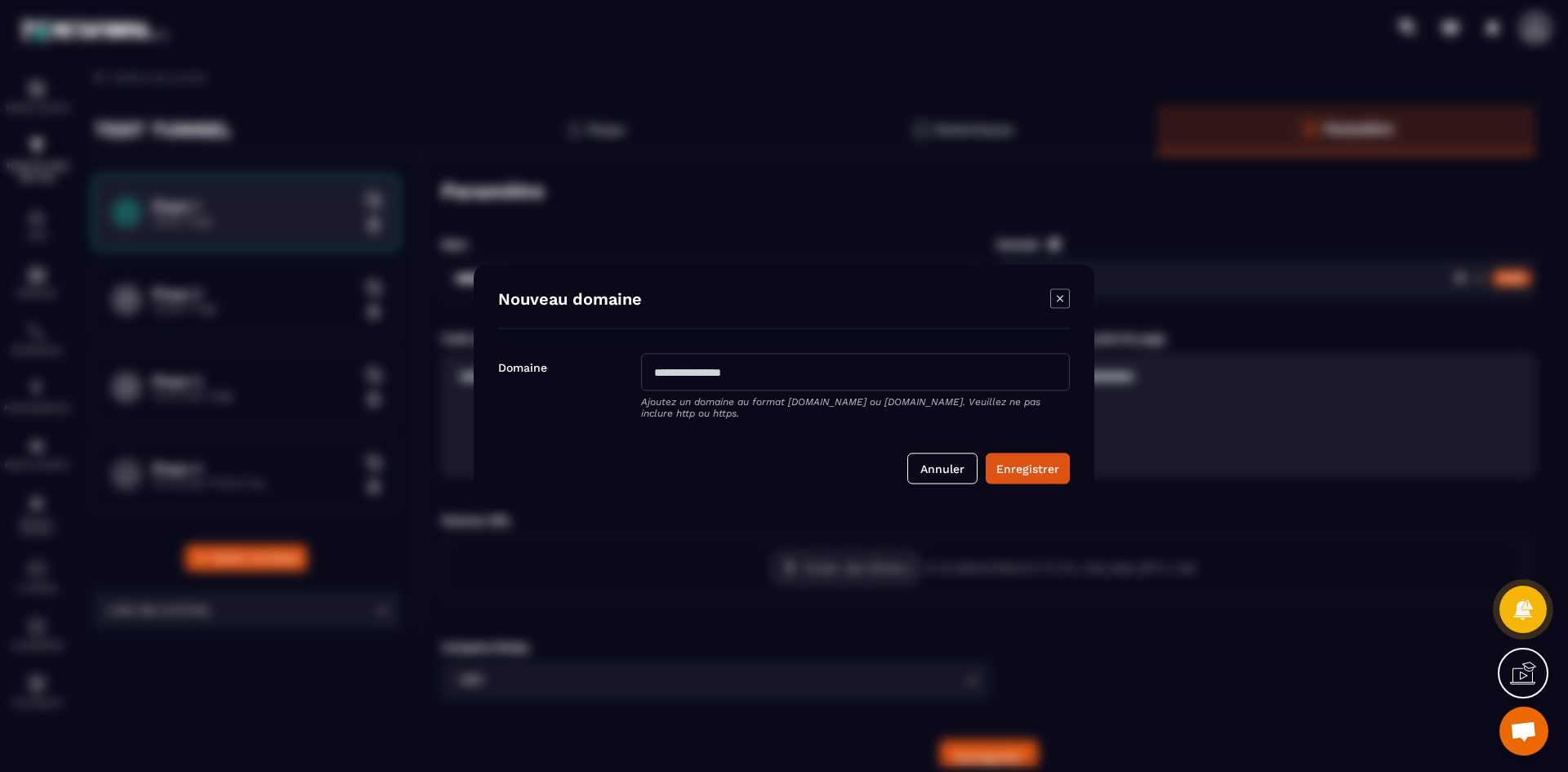
click at [931, 368] on input "Modal window" at bounding box center [855, 371] width 429 height 37
type input "**********"
click at [1029, 468] on button "Enregistrer" at bounding box center [1028, 468] width 85 height 31
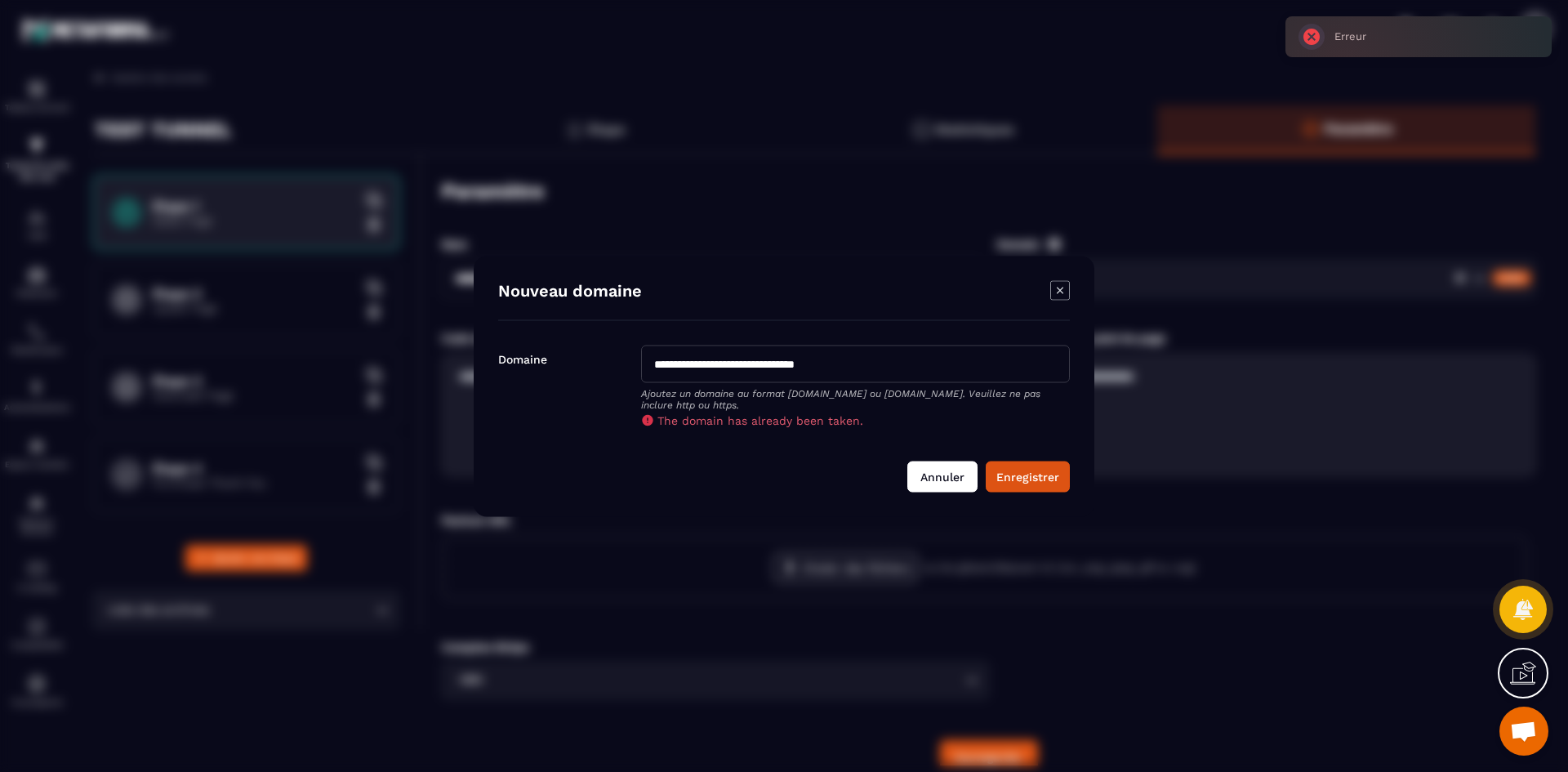
click at [919, 477] on button "Annuler" at bounding box center [943, 476] width 70 height 31
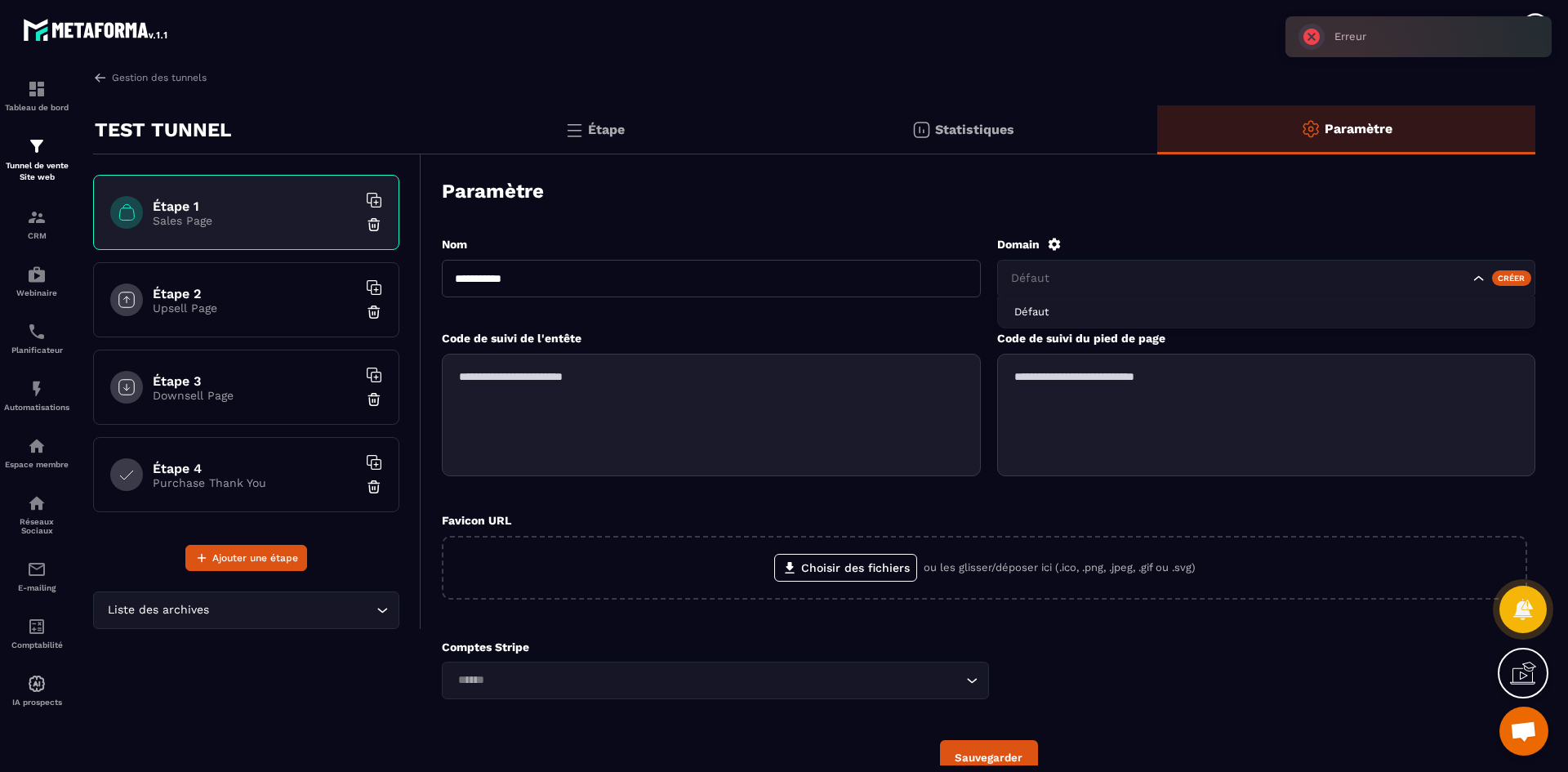
click at [1089, 281] on input "Search for option" at bounding box center [1238, 279] width 461 height 18
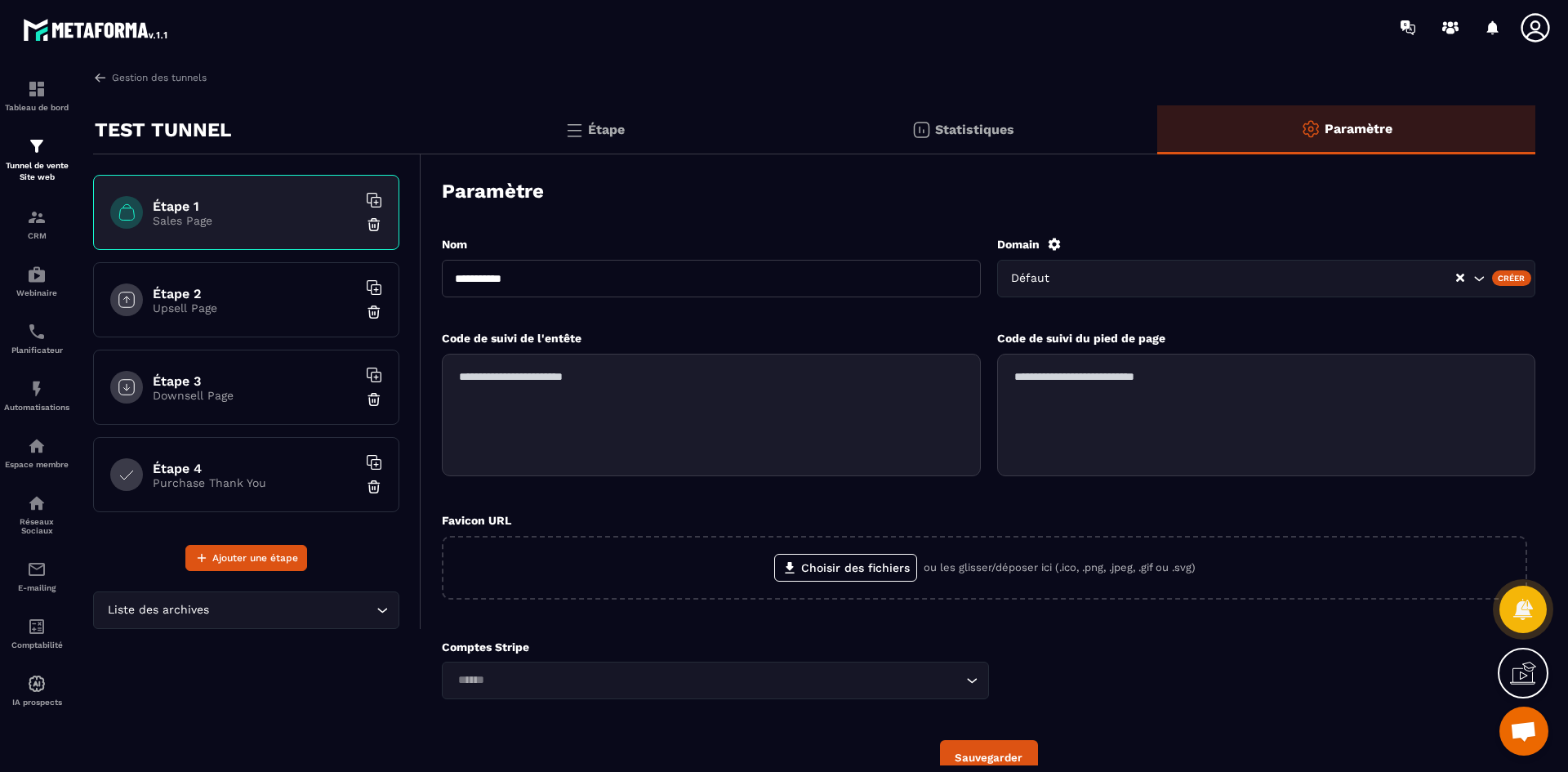
click at [1033, 243] on label "Domain" at bounding box center [1018, 244] width 42 height 13
click at [1054, 245] on icon at bounding box center [1054, 244] width 14 height 14
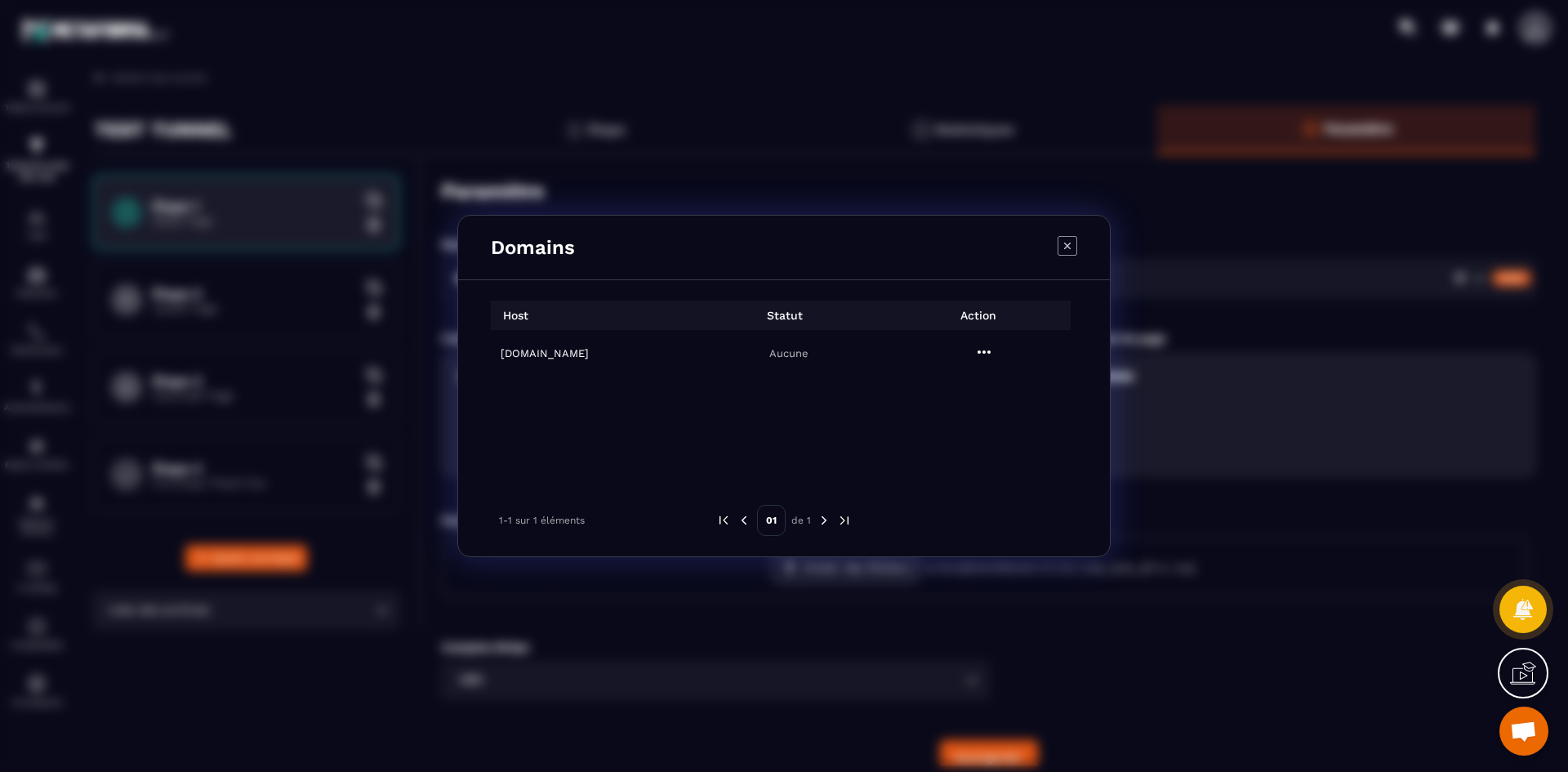
click at [984, 352] on icon "Modal window" at bounding box center [985, 352] width 13 height 3
click at [994, 393] on span "Settings" at bounding box center [988, 392] width 41 height 16
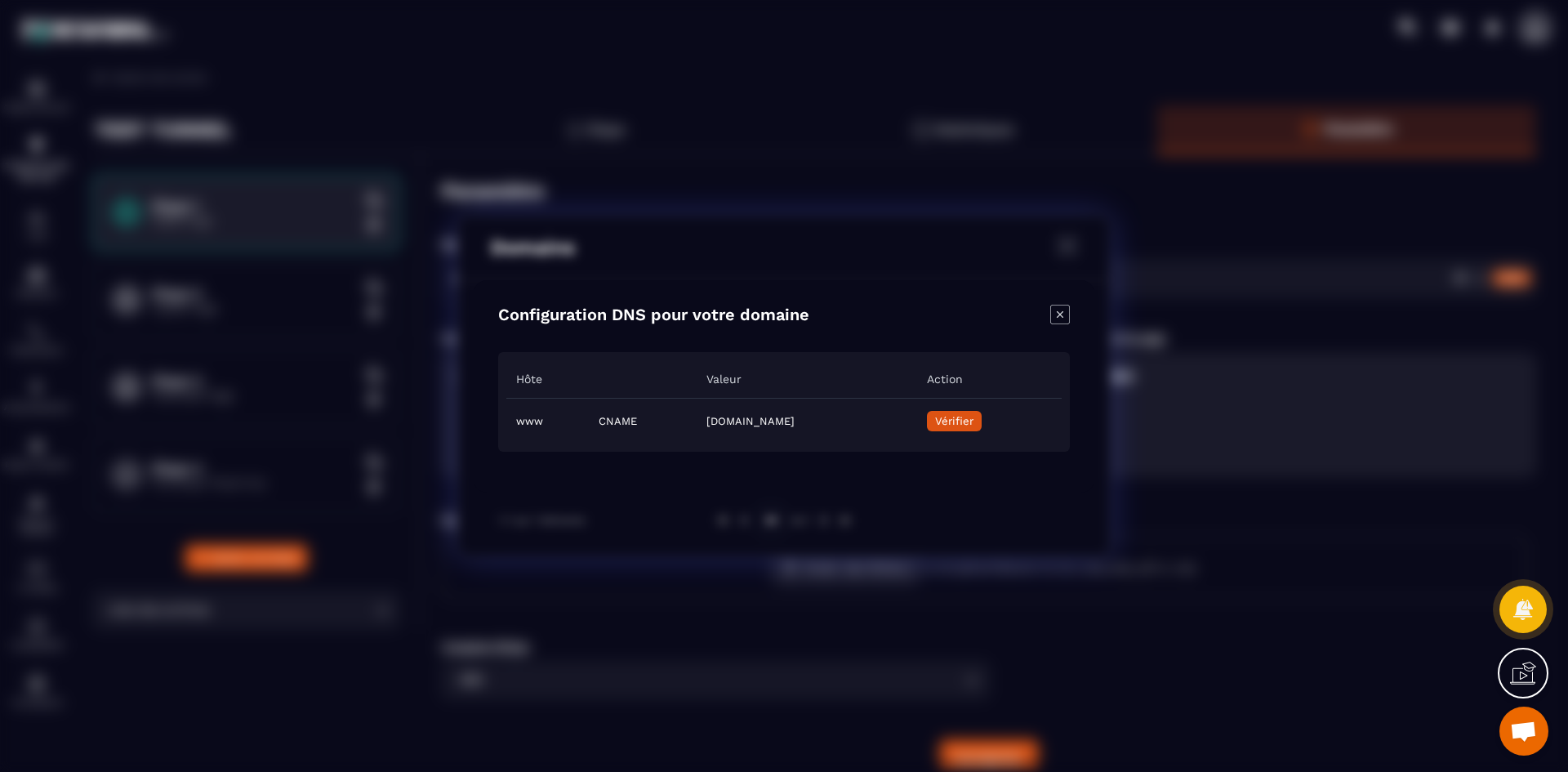
drag, startPoint x: 913, startPoint y: 421, endPoint x: 621, endPoint y: 419, distance: 292.0
click at [697, 419] on td "[DOMAIN_NAME]" at bounding box center [806, 421] width 220 height 46
copy td "[DOMAIN_NAME]"
click at [1058, 303] on div "Configuration DNS pour votre domaine Hôte Valeur Action www CNAME [DOMAIN_NAME]…" at bounding box center [784, 386] width 621 height 212
click at [1061, 316] on icon "Close modal" at bounding box center [1060, 314] width 19 height 19
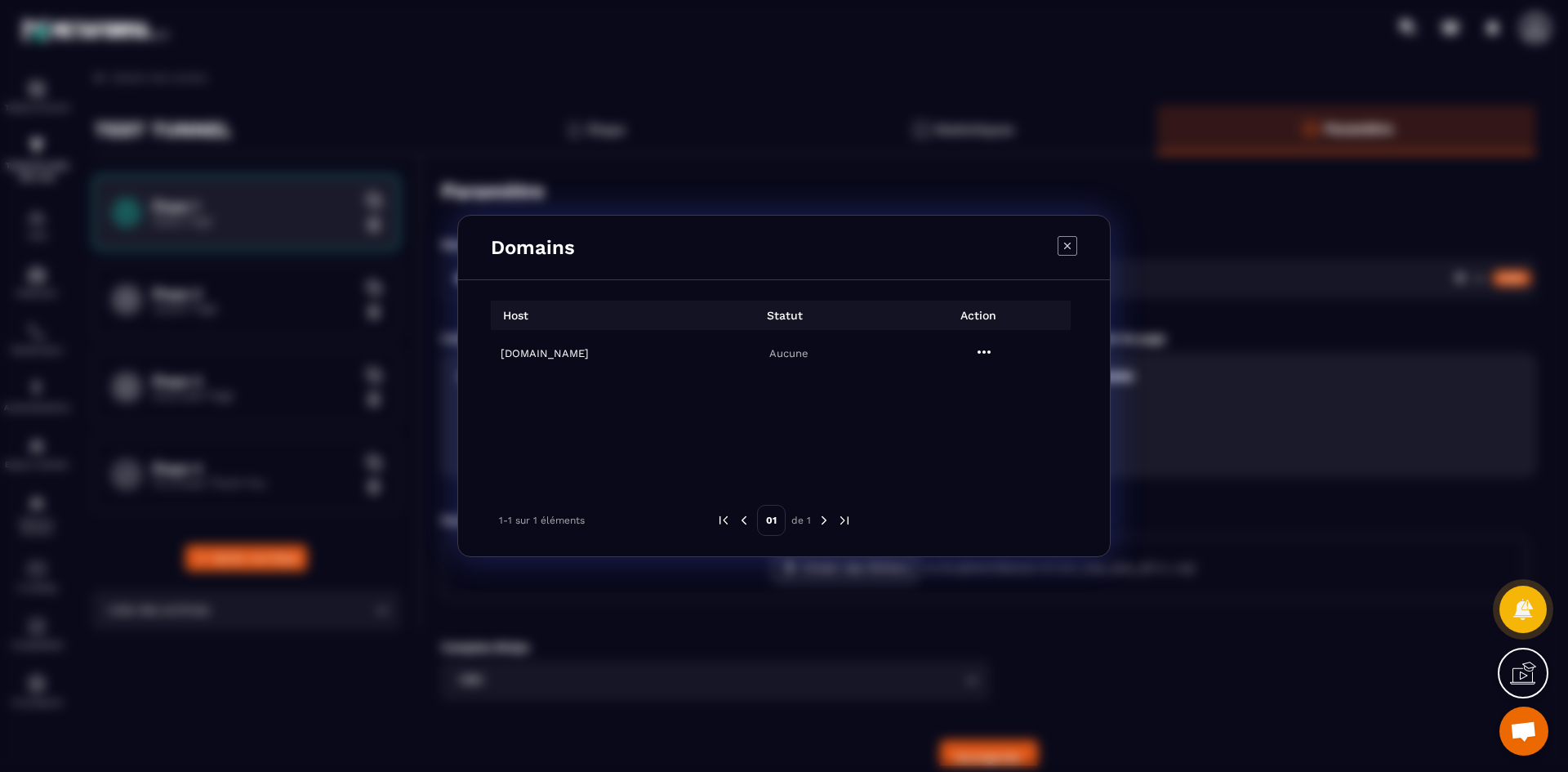
click at [1072, 244] on icon "Modal window" at bounding box center [1067, 246] width 19 height 19
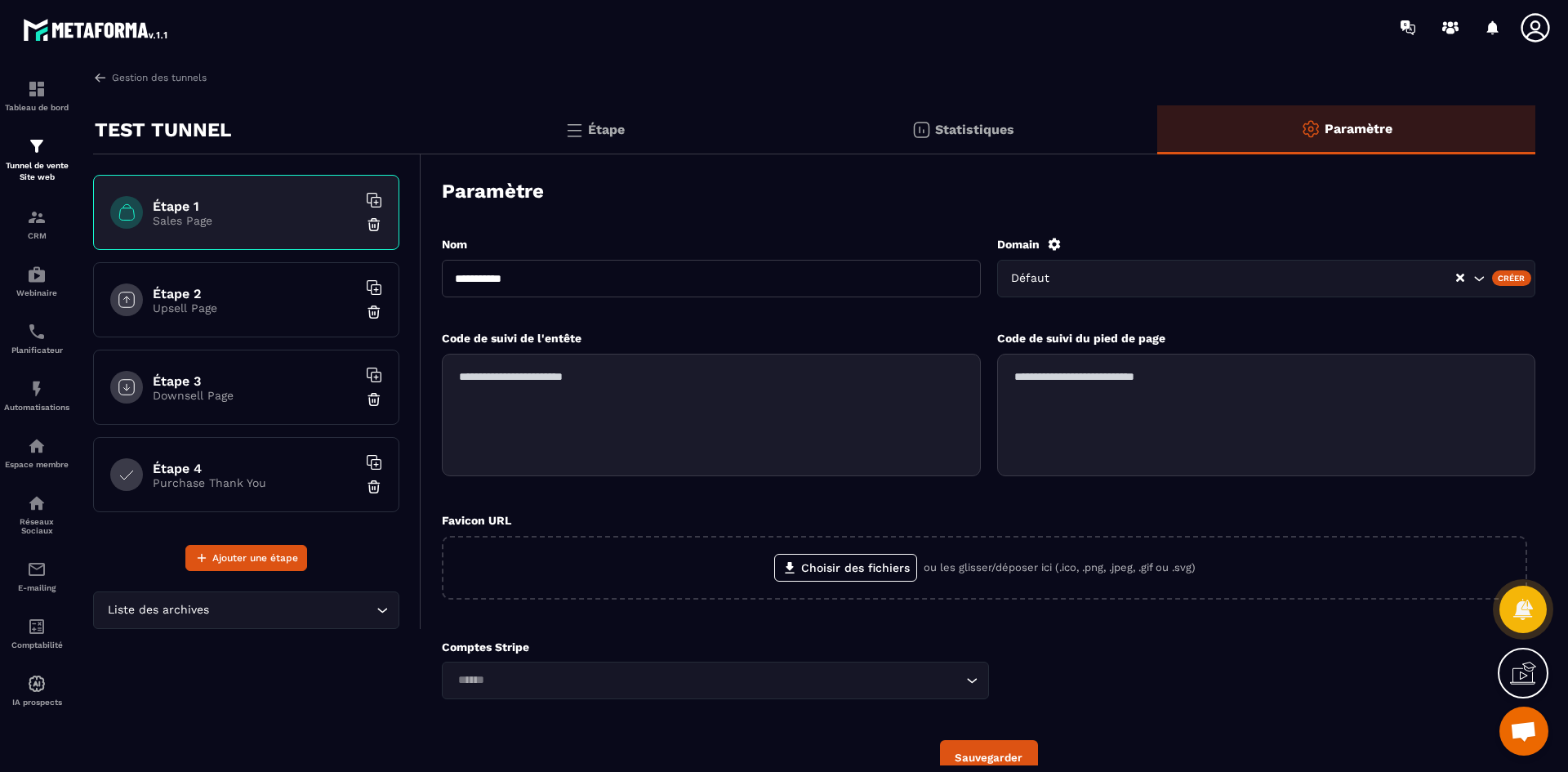
click at [1501, 276] on div "Créer" at bounding box center [1512, 277] width 40 height 14
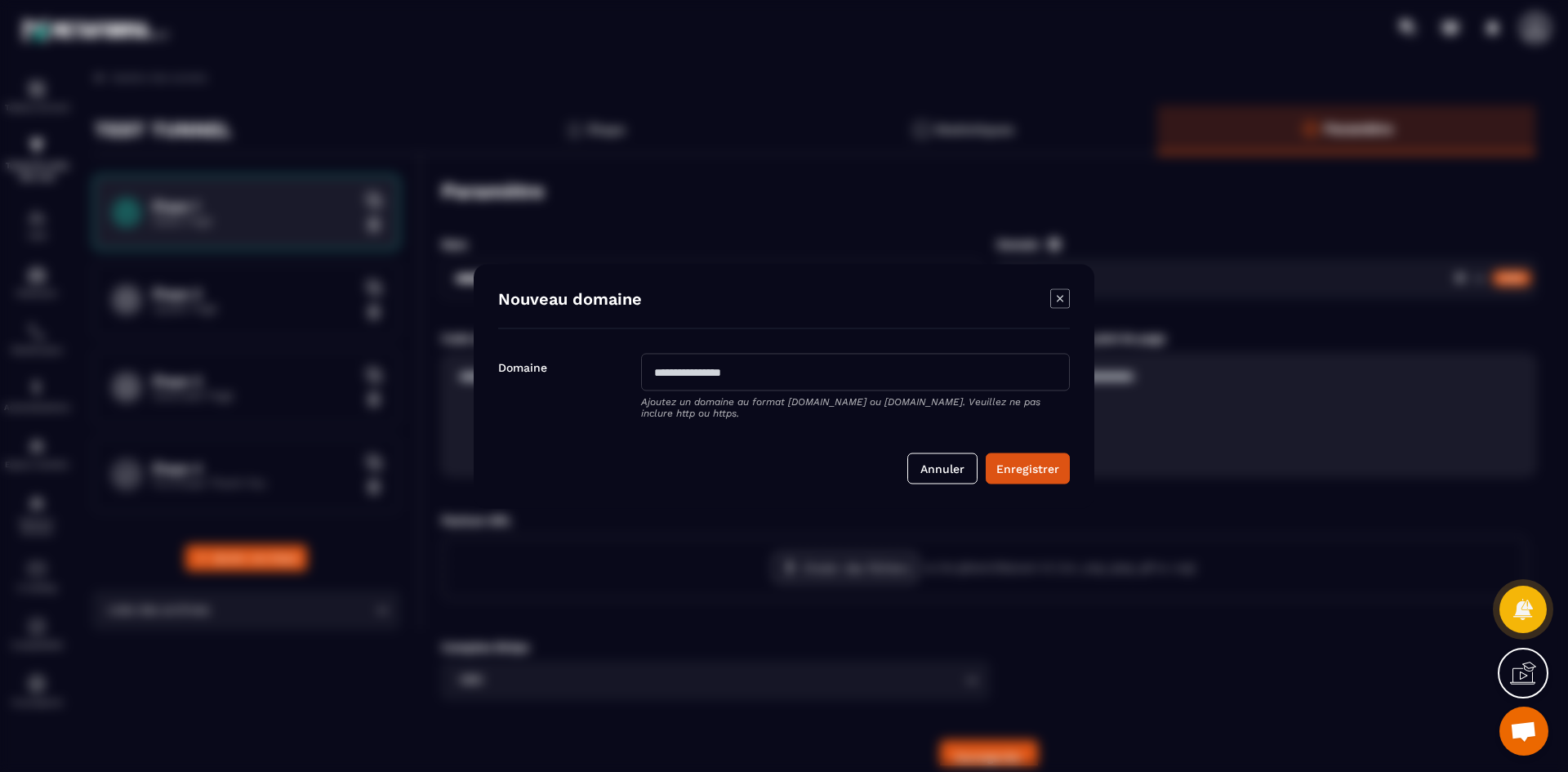
click at [757, 375] on input "Modal window" at bounding box center [855, 371] width 429 height 37
paste input "**********"
type input "**********"
click at [1031, 471] on button "Enregistrer" at bounding box center [1028, 468] width 85 height 31
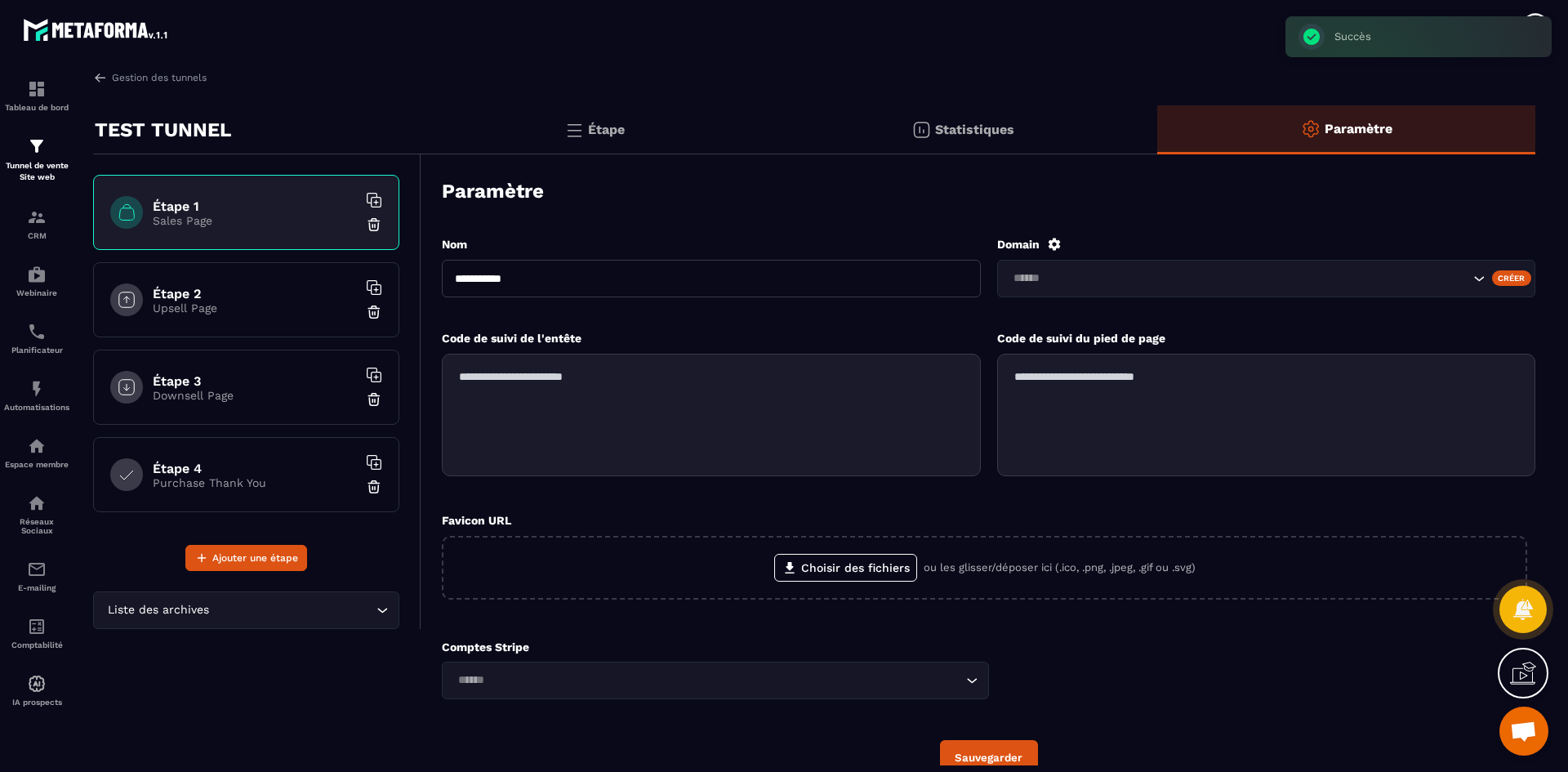
click at [1027, 250] on label "Domain" at bounding box center [1018, 244] width 42 height 13
click at [1048, 248] on icon at bounding box center [1054, 244] width 14 height 14
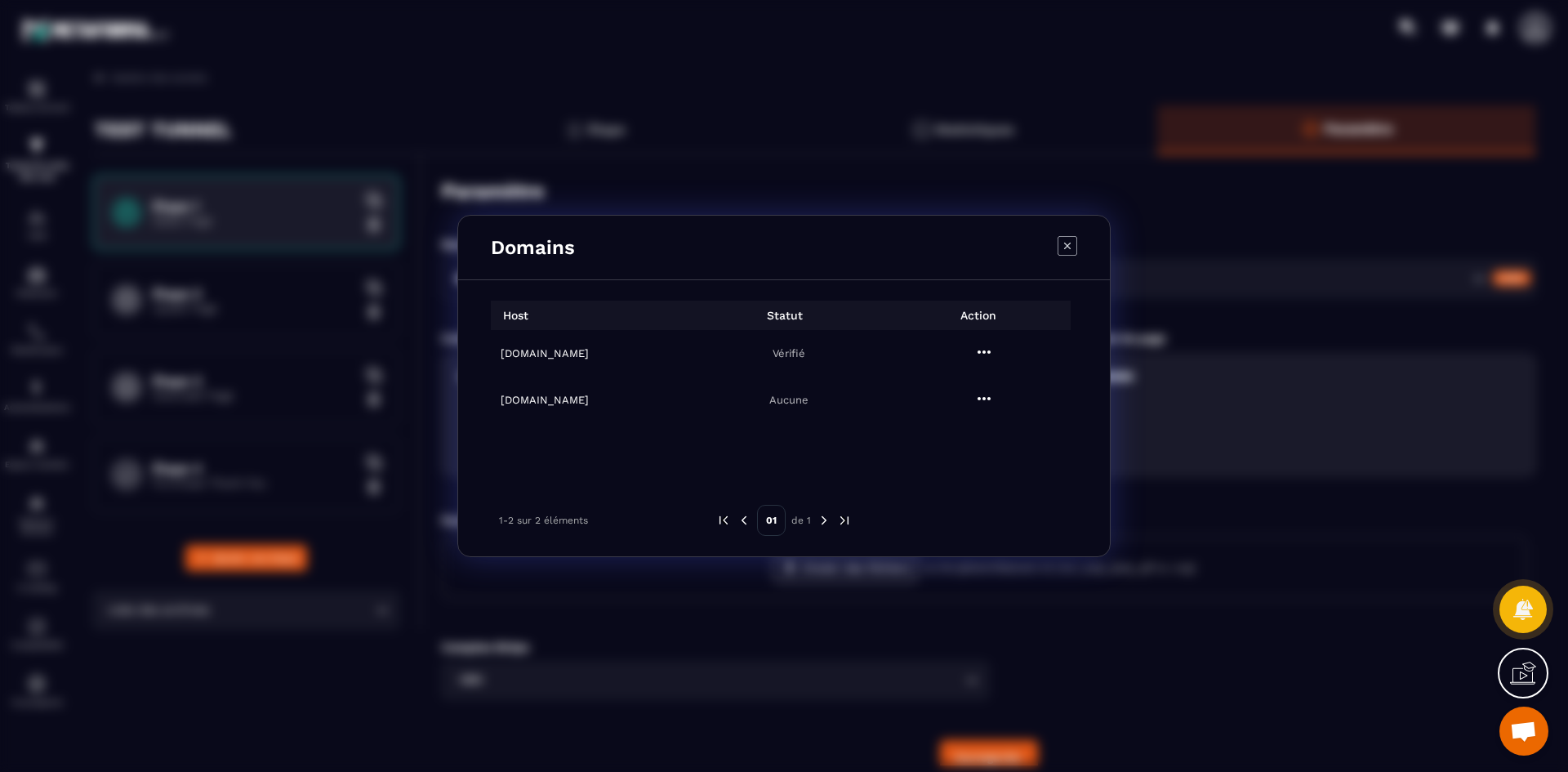
click at [983, 356] on icon "Modal window" at bounding box center [984, 352] width 19 height 19
click at [977, 389] on span "Settings" at bounding box center [988, 392] width 41 height 16
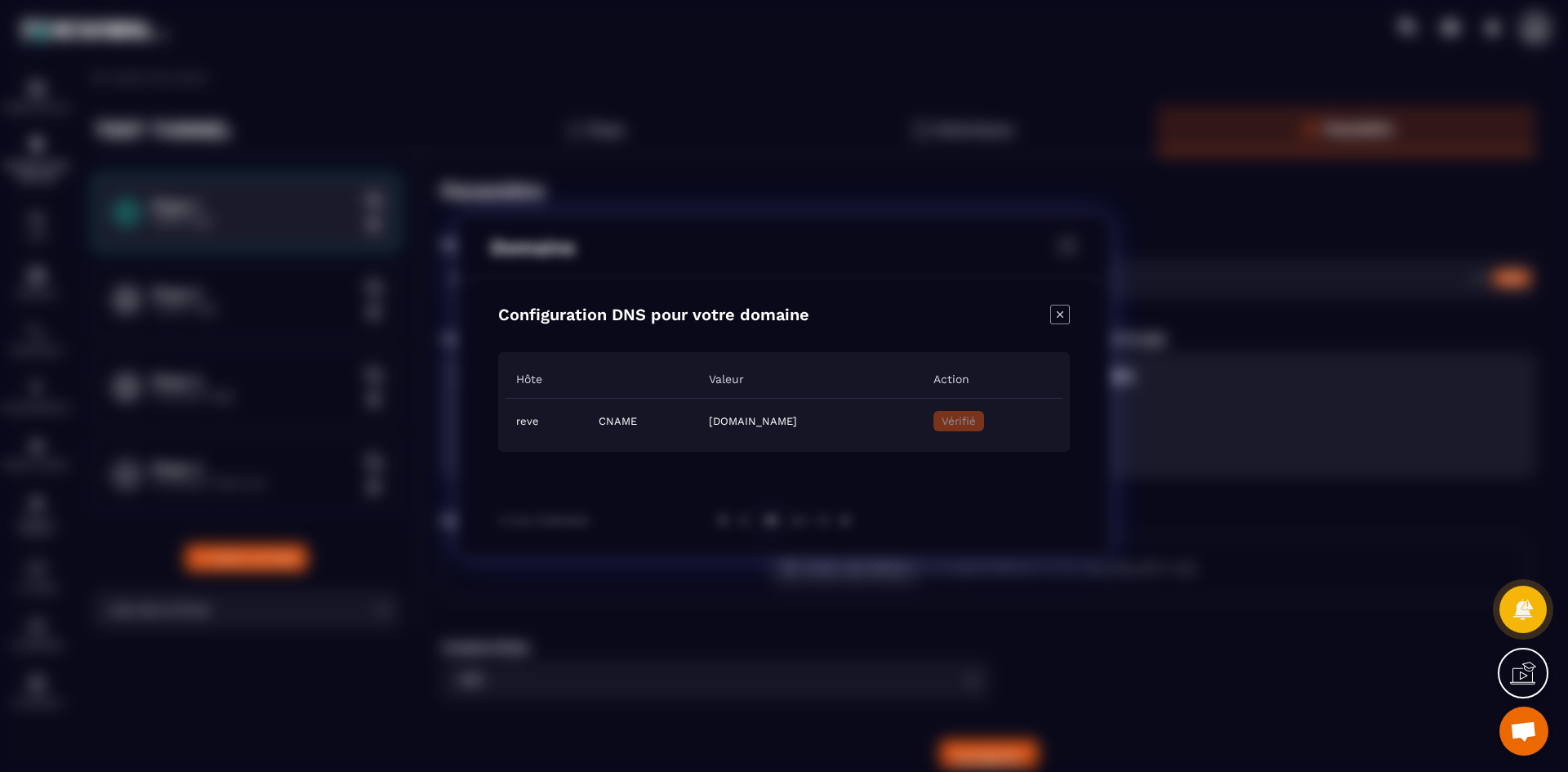
click at [1062, 313] on icon "Close modal" at bounding box center [1060, 313] width 7 height 7
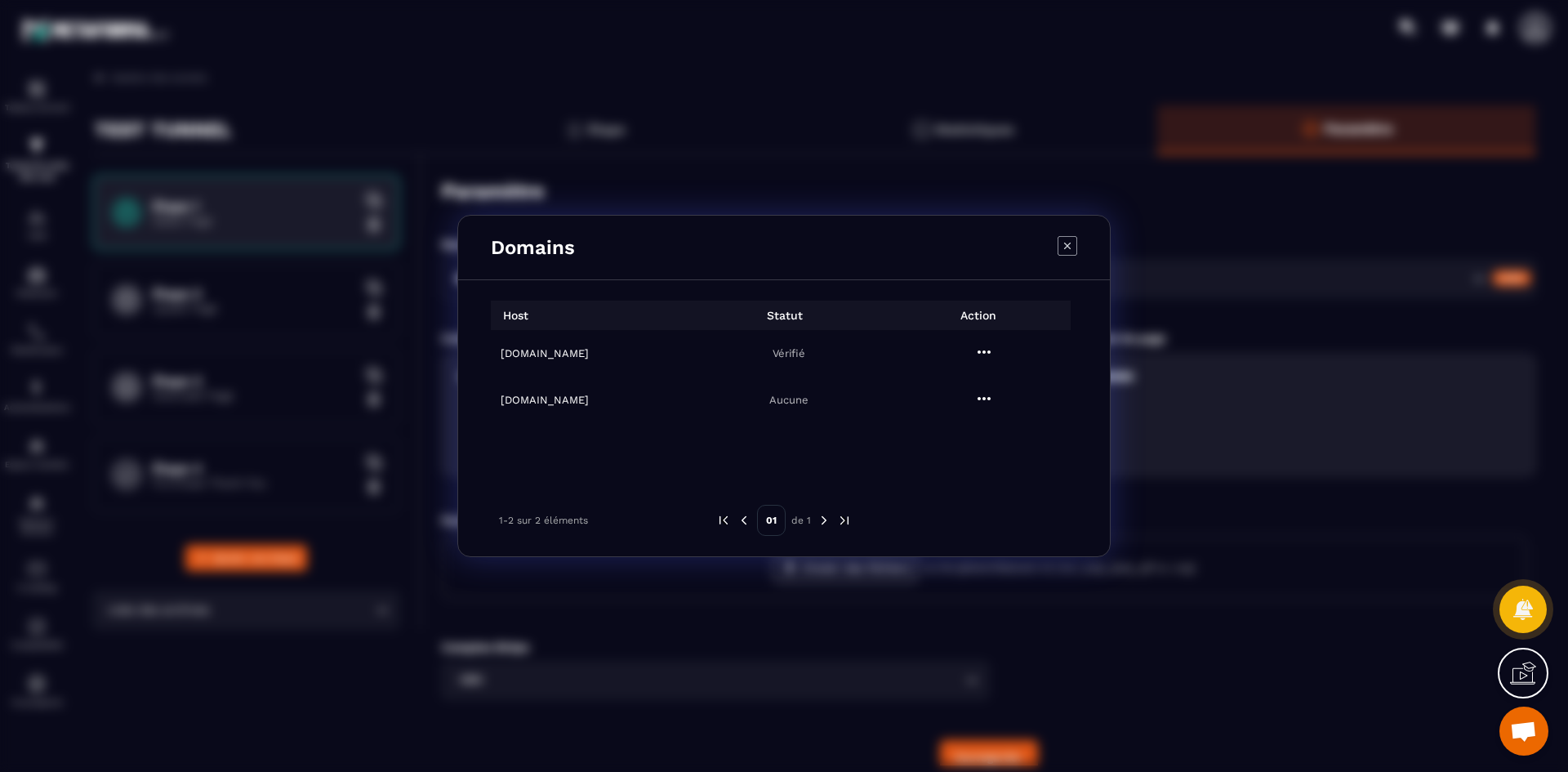
click at [608, 348] on h6 "[DOMAIN_NAME]" at bounding box center [593, 353] width 185 height 12
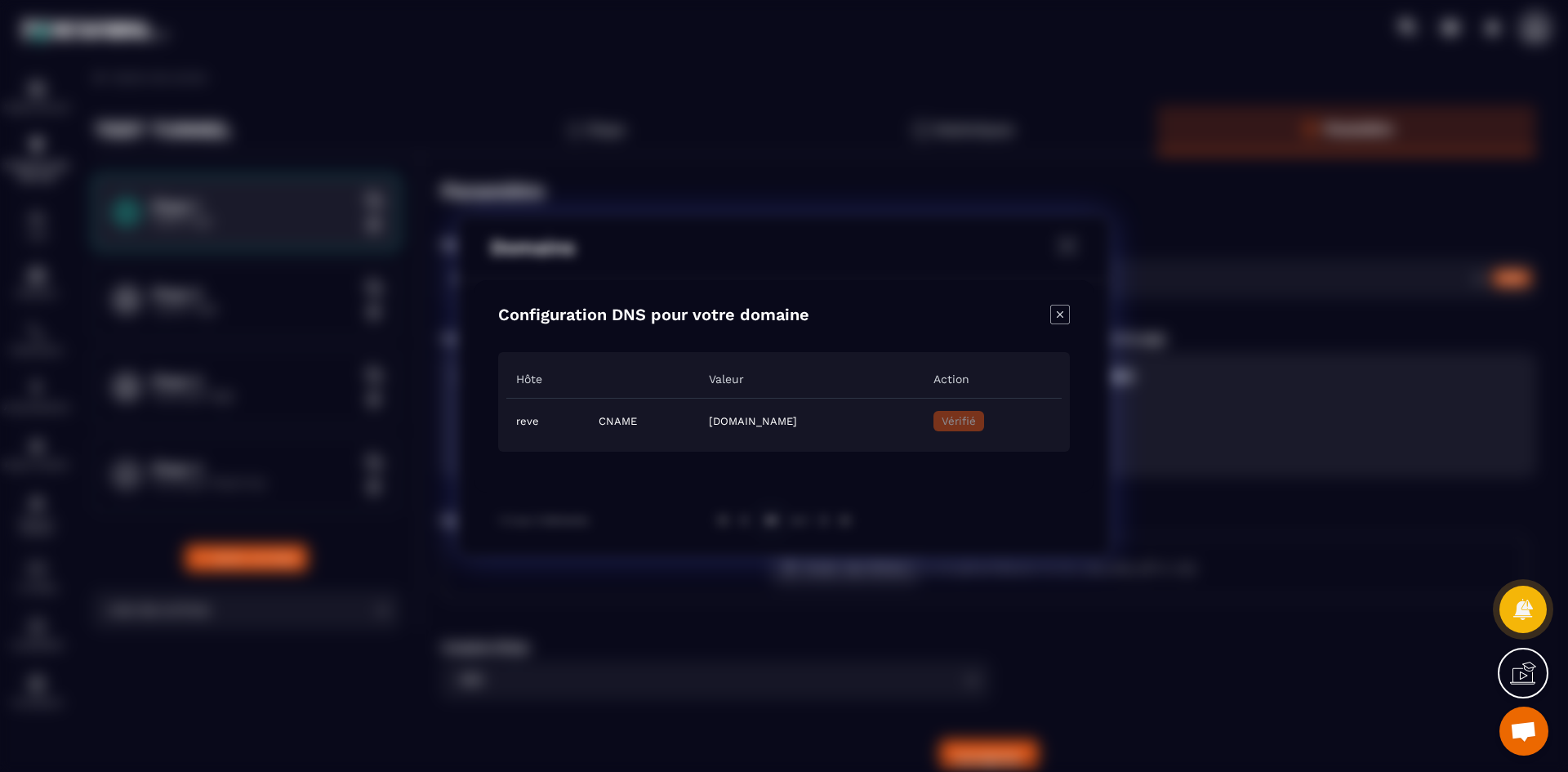
click at [1066, 315] on icon "Close modal" at bounding box center [1060, 314] width 19 height 19
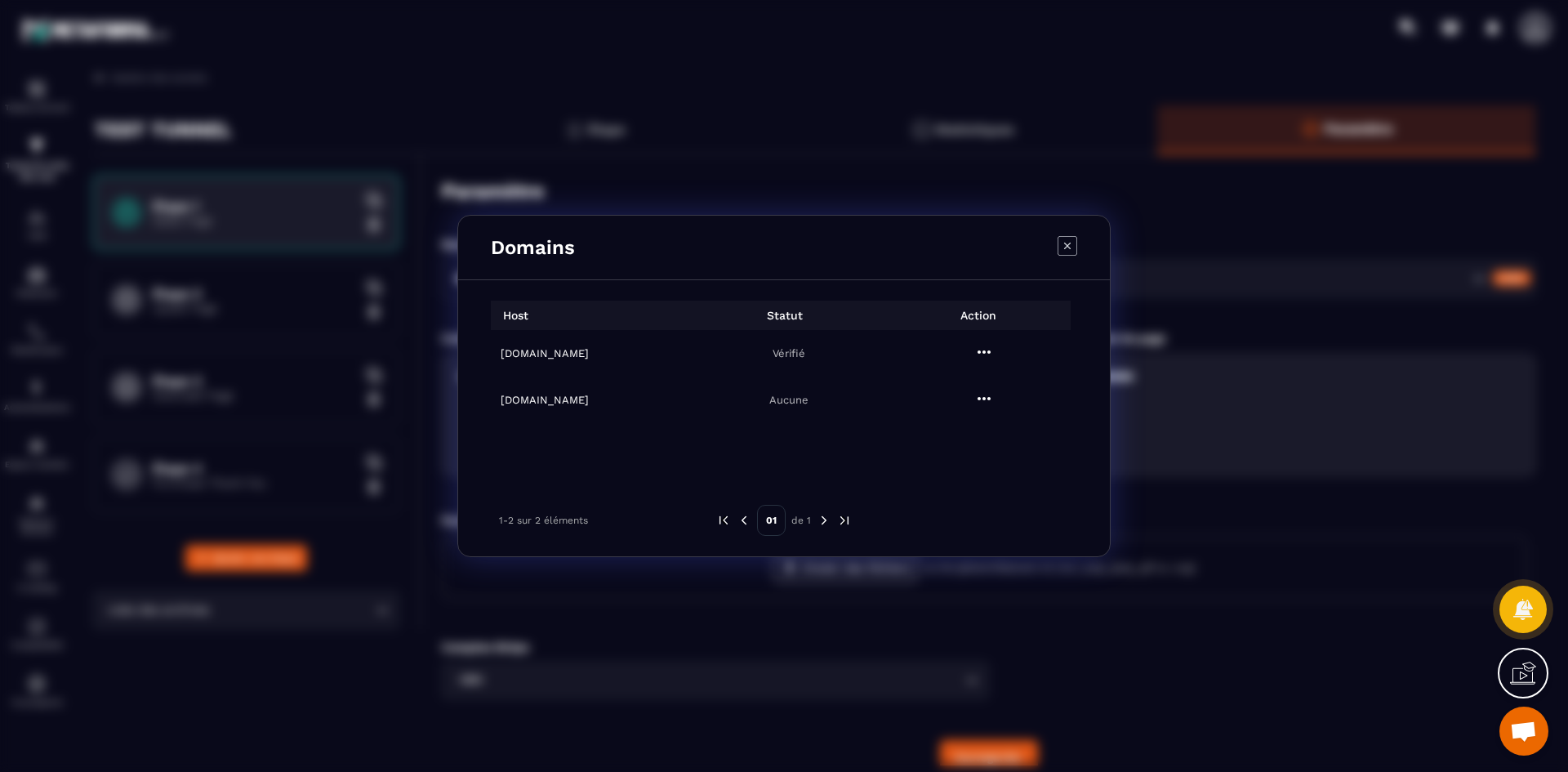
click at [1060, 247] on icon "Modal window" at bounding box center [1067, 246] width 19 height 19
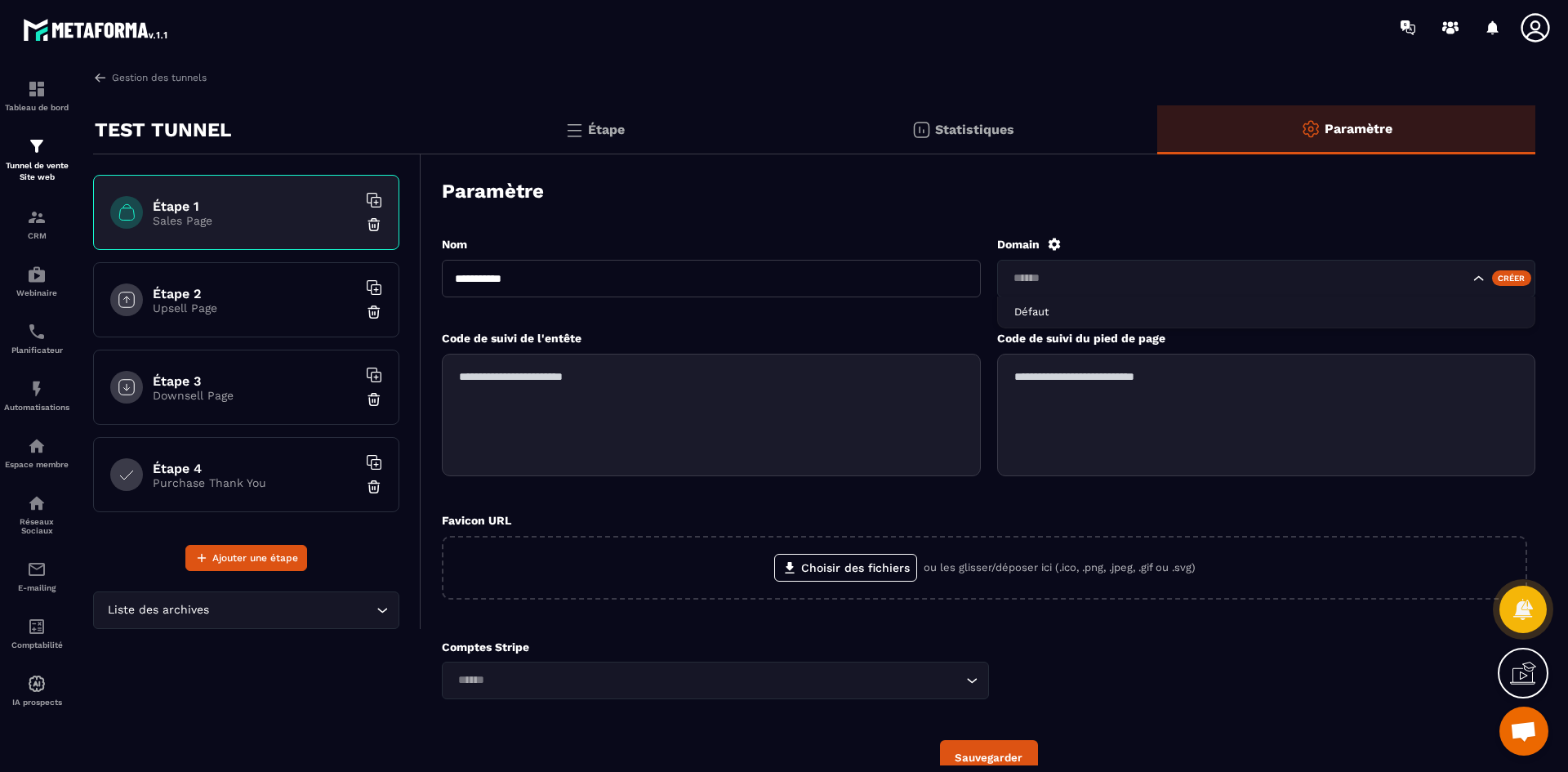
click at [1200, 273] on input "Search for option" at bounding box center [1238, 279] width 461 height 18
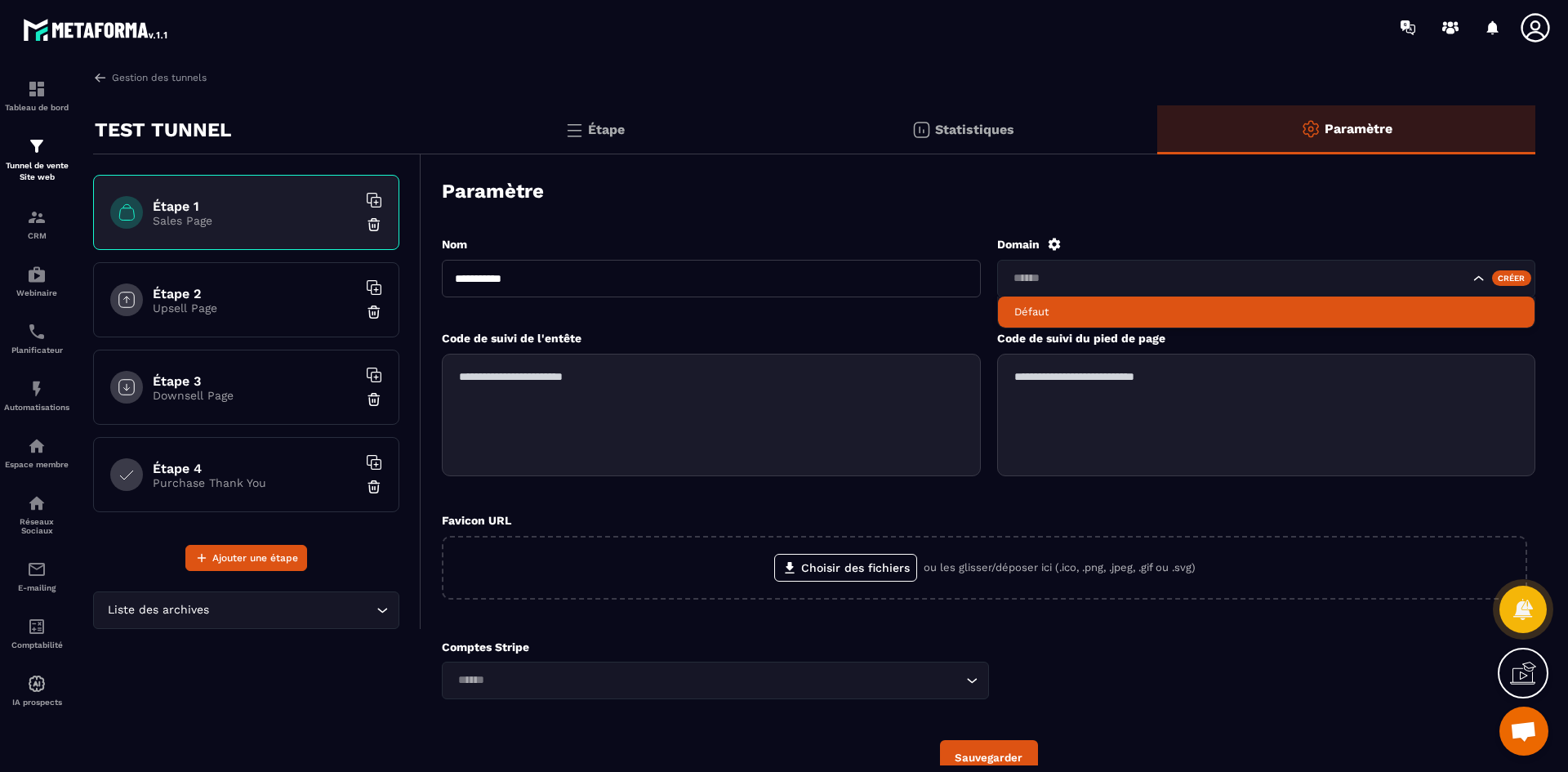
click at [1111, 323] on li "Défaut" at bounding box center [1266, 312] width 537 height 31
